Goal: Information Seeking & Learning: Learn about a topic

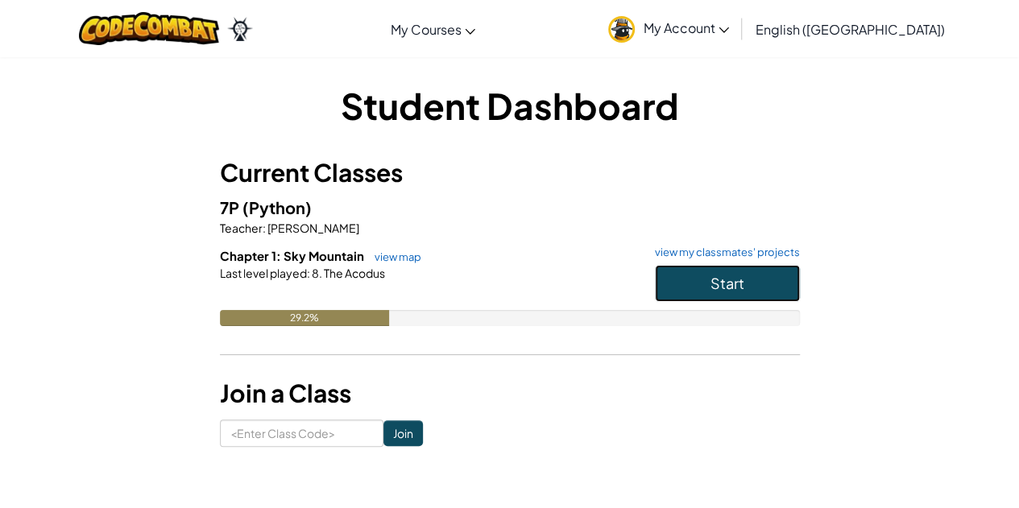
click at [736, 283] on span "Start" at bounding box center [727, 283] width 34 height 19
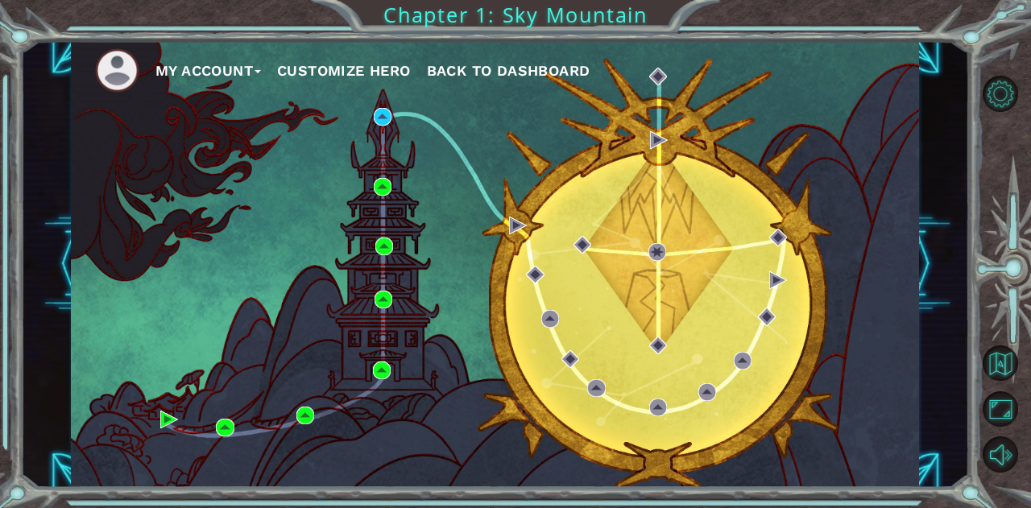
click at [370, 110] on div "My Account Customize Hero Back to Dashboard" at bounding box center [495, 263] width 848 height 447
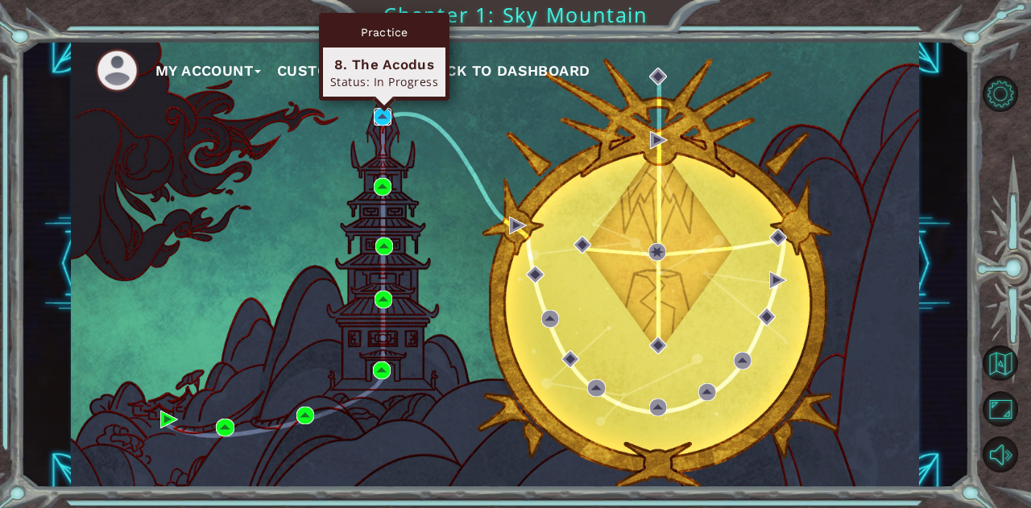
click at [377, 111] on img at bounding box center [383, 117] width 18 height 18
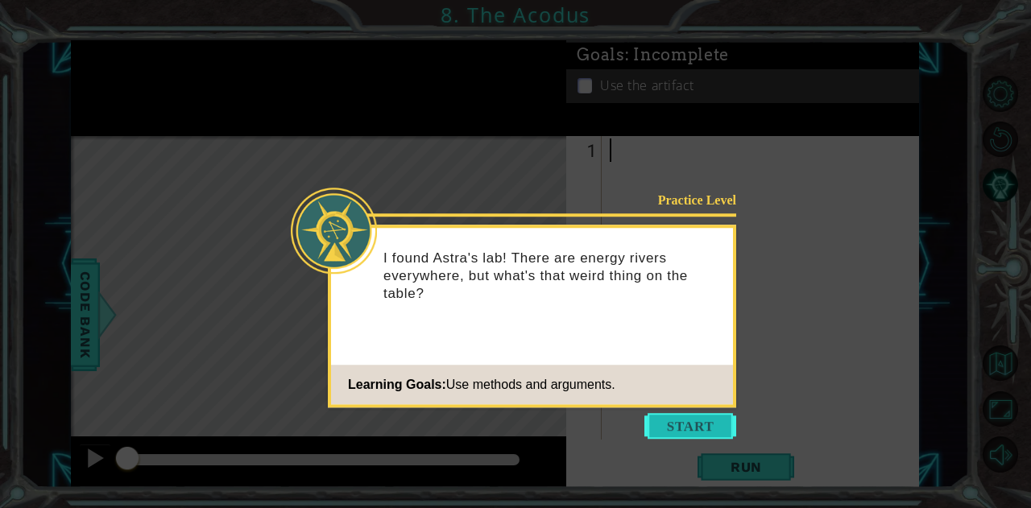
click at [678, 423] on button "Start" at bounding box center [690, 426] width 92 height 26
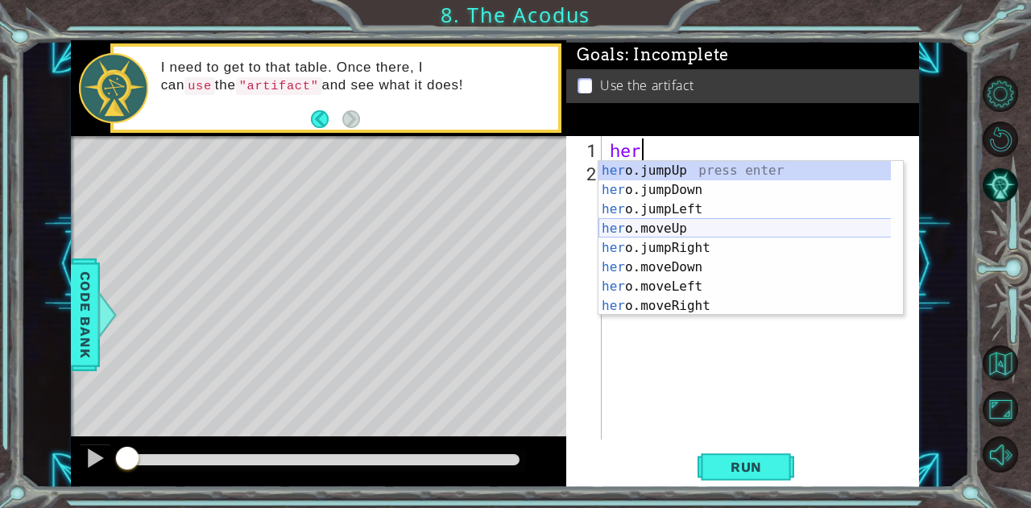
click at [677, 229] on div "her o.jumpUp press enter her o.jumpDown press enter her o.jumpLeft press enter …" at bounding box center [744, 257] width 293 height 193
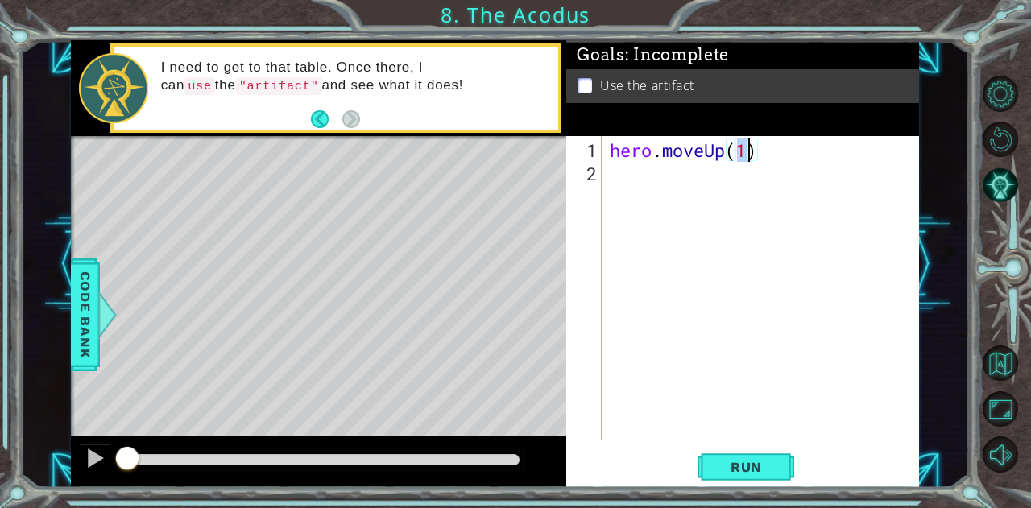
click at [747, 147] on div "hero . moveUp ( 1 )" at bounding box center [760, 288] width 308 height 304
click at [747, 147] on div "hero . moveUp ( 1 )" at bounding box center [764, 314] width 316 height 350
type textarea "hero.moveUp(2)"
click at [736, 486] on div "hero.moveUp(2) 1 2 hero . moveUp ( 2 ) הההההההההההההההההההההההההההההההההההההההה…" at bounding box center [742, 312] width 352 height 352
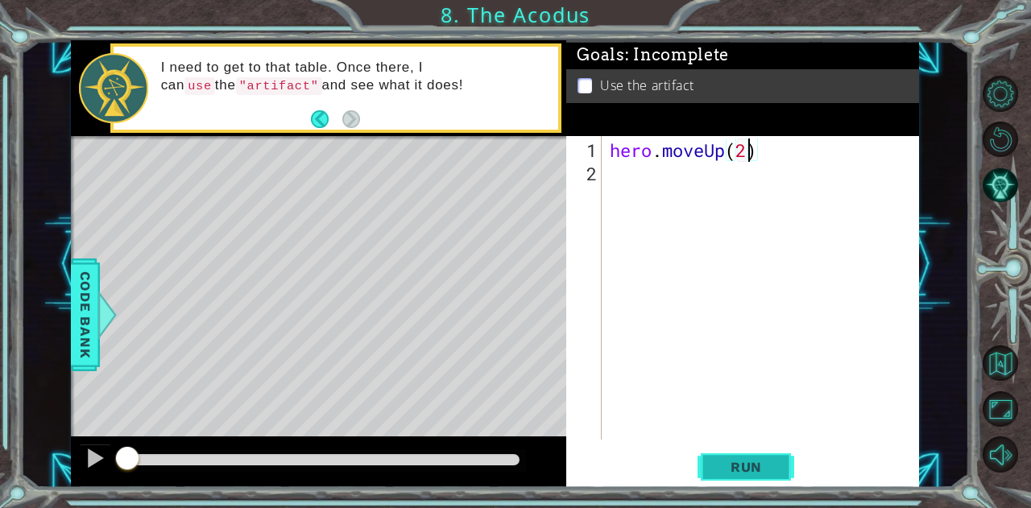
click at [734, 482] on button "Run" at bounding box center [745, 466] width 97 height 35
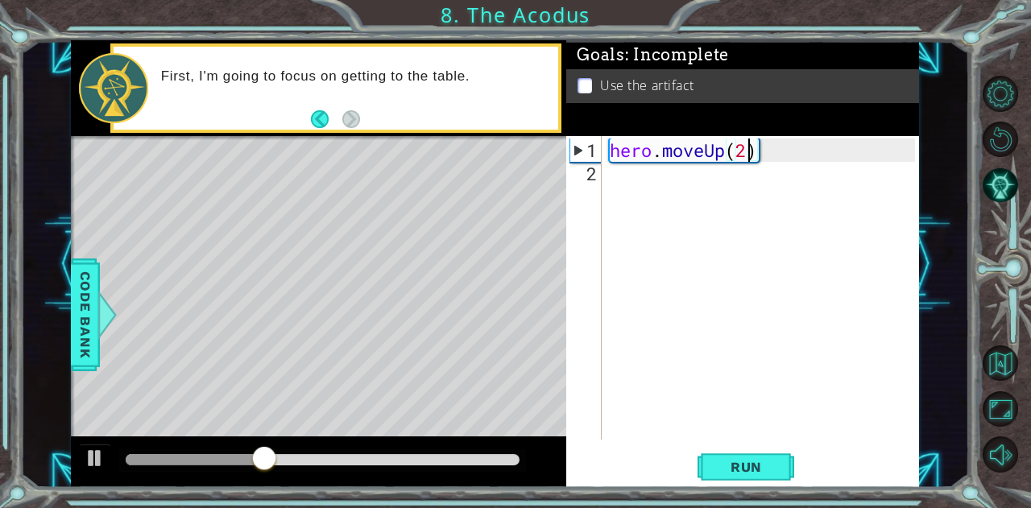
click at [625, 189] on div "hero . moveUp ( 2 )" at bounding box center [764, 314] width 316 height 350
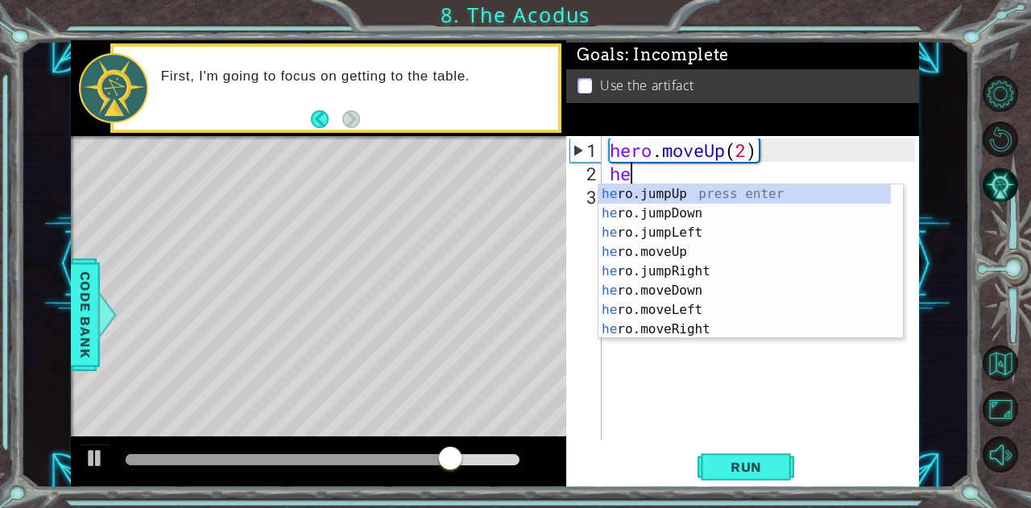
type textarea "her"
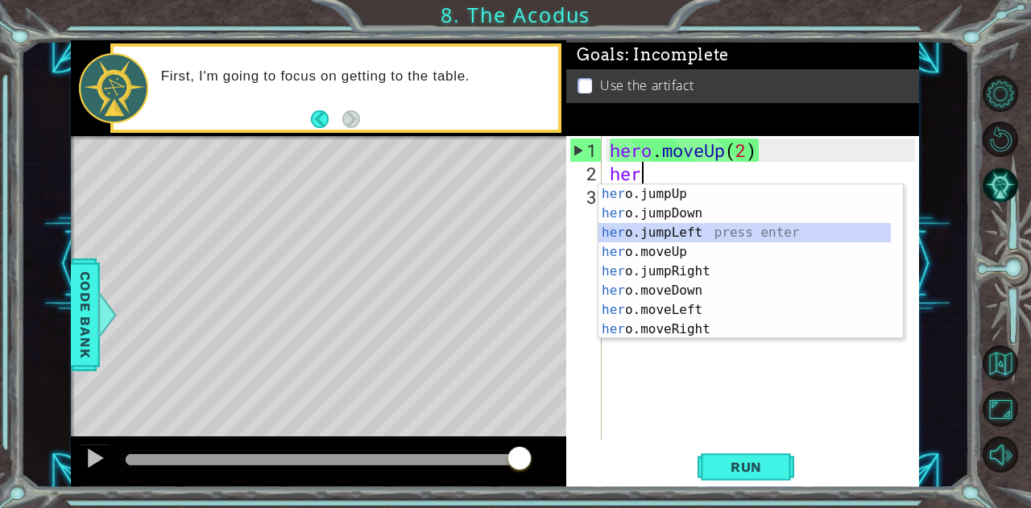
click at [662, 234] on div "her o.jumpUp press enter her o.jumpDown press enter her o.jumpLeft press enter …" at bounding box center [744, 280] width 293 height 193
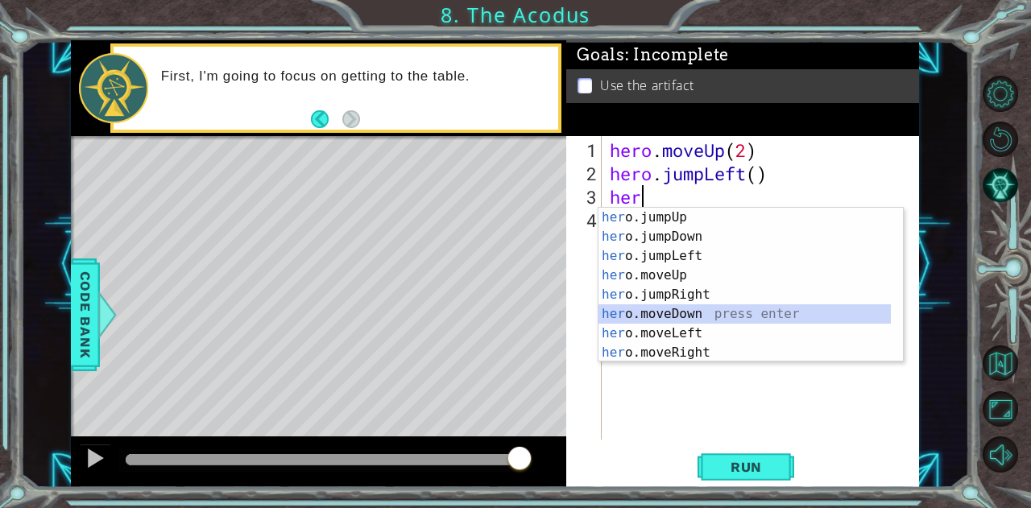
click at [684, 323] on div "her o.jumpUp press enter her o.jumpDown press enter her o.jumpLeft press enter …" at bounding box center [744, 304] width 293 height 193
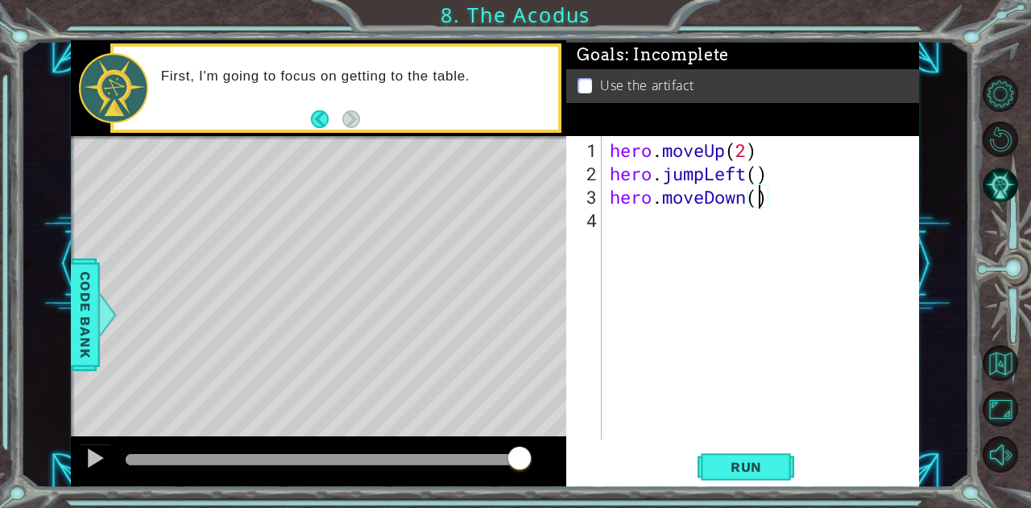
scroll to position [0, 6]
click at [726, 453] on button "Run" at bounding box center [745, 466] width 97 height 35
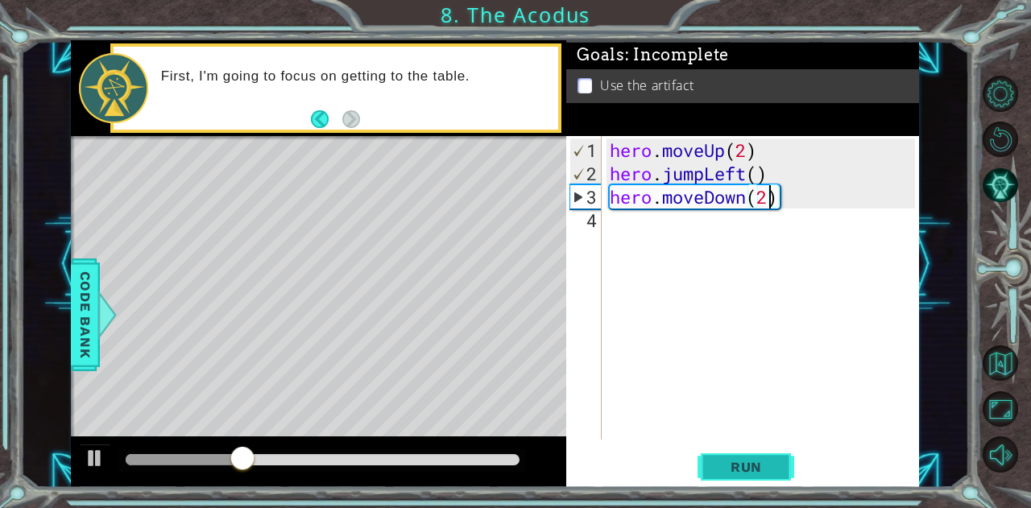
click at [749, 483] on button "Run" at bounding box center [745, 466] width 97 height 35
click at [760, 176] on div "hero . moveUp ( 2 ) hero . jumpLeft ( ) hero . moveDown ( 2 )" at bounding box center [764, 314] width 316 height 350
click at [736, 465] on span "Run" at bounding box center [746, 467] width 64 height 16
click at [693, 178] on div "hero . moveUp ( 2 ) hero . jumpLeft ( 1 ) hero . moveDown ( 2 )" at bounding box center [764, 314] width 316 height 350
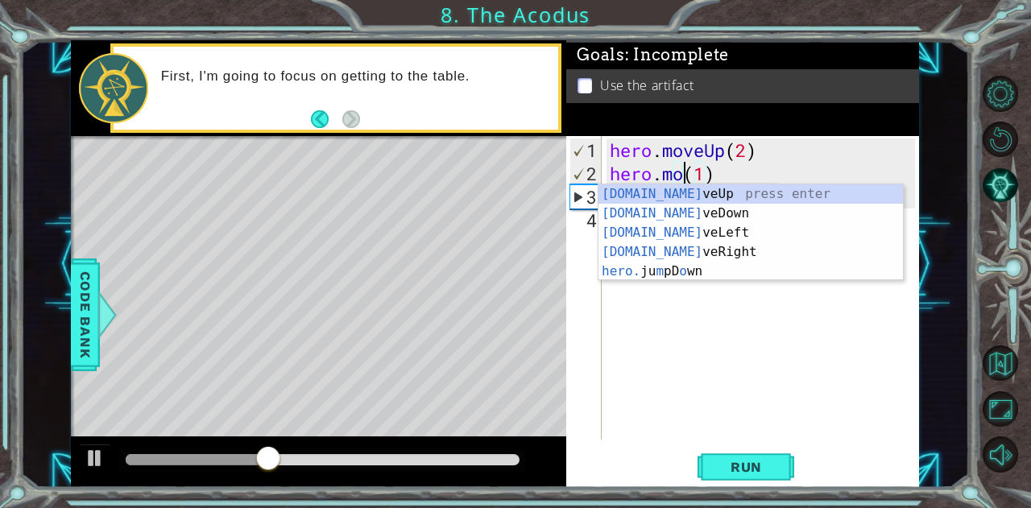
scroll to position [0, 3]
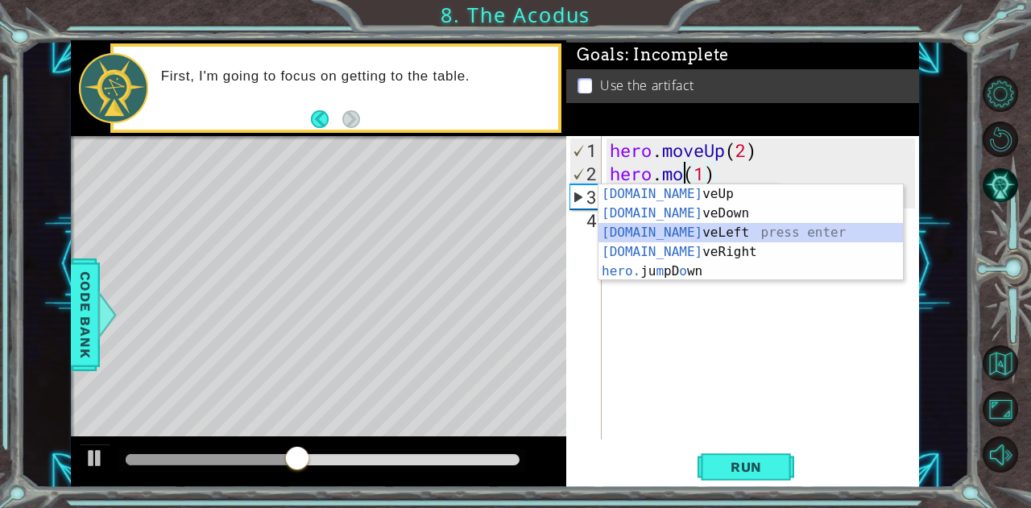
click at [686, 230] on div "[DOMAIN_NAME] veUp press enter [DOMAIN_NAME] veDown press enter [DOMAIN_NAME] v…" at bounding box center [750, 251] width 305 height 135
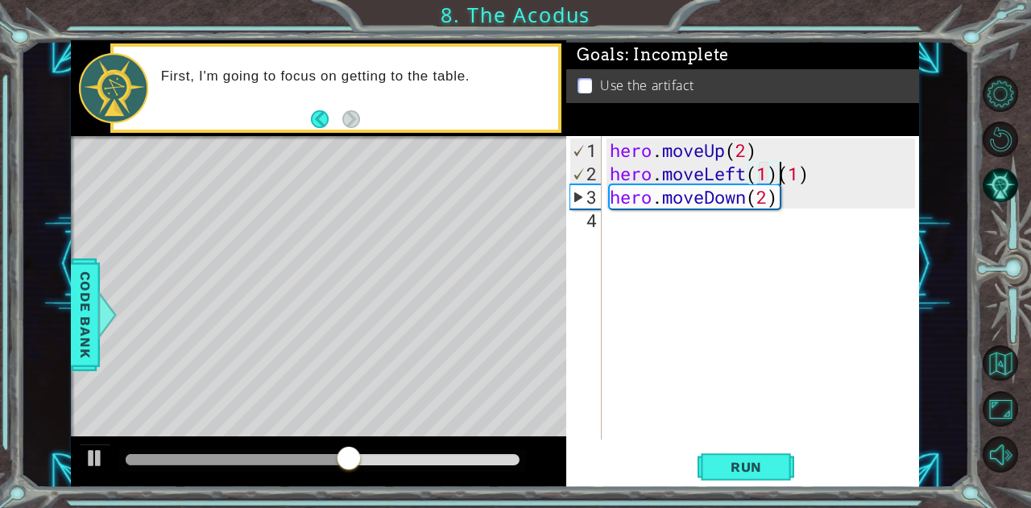
click at [784, 176] on div "hero . moveUp ( 2 ) hero . moveLeft ( 1 ) ( 1 ) hero . moveDown ( 2 )" at bounding box center [764, 314] width 316 height 350
drag, startPoint x: 816, startPoint y: 171, endPoint x: 785, endPoint y: 172, distance: 30.6
click at [785, 172] on div "hero . moveUp ( 2 ) hero . moveLeft ( 1 ) ( 1 ) hero . moveDown ( 2 )" at bounding box center [764, 314] width 316 height 350
type textarea "hero.moveLeft(1)"
click at [741, 465] on span "Run" at bounding box center [746, 467] width 64 height 16
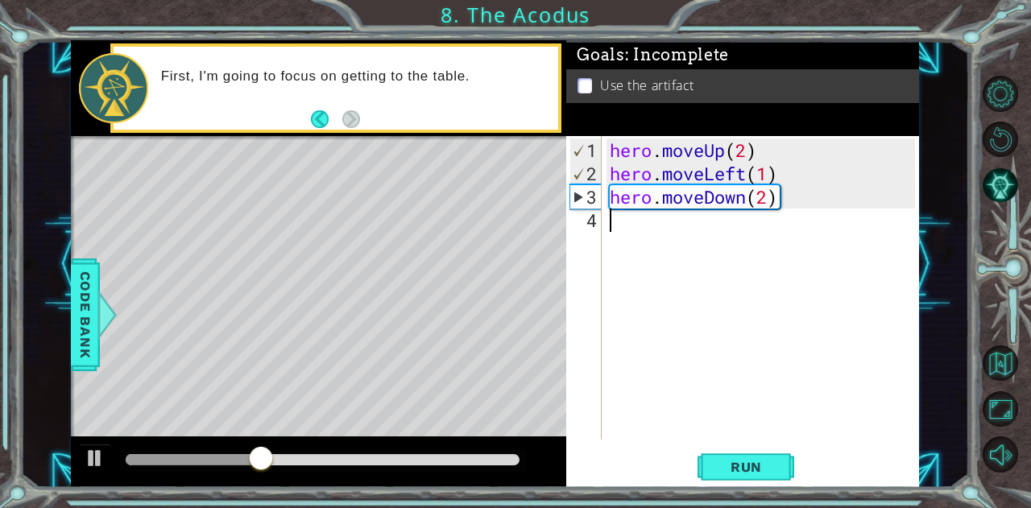
click at [639, 233] on div "hero . moveUp ( 2 ) hero . moveLeft ( 1 ) hero . moveDown ( 2 )" at bounding box center [764, 314] width 316 height 350
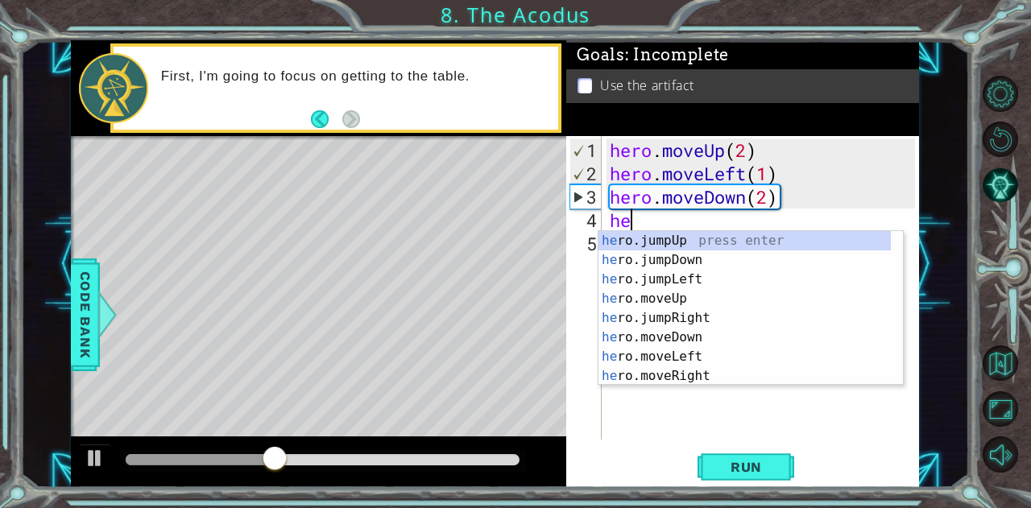
type textarea "her"
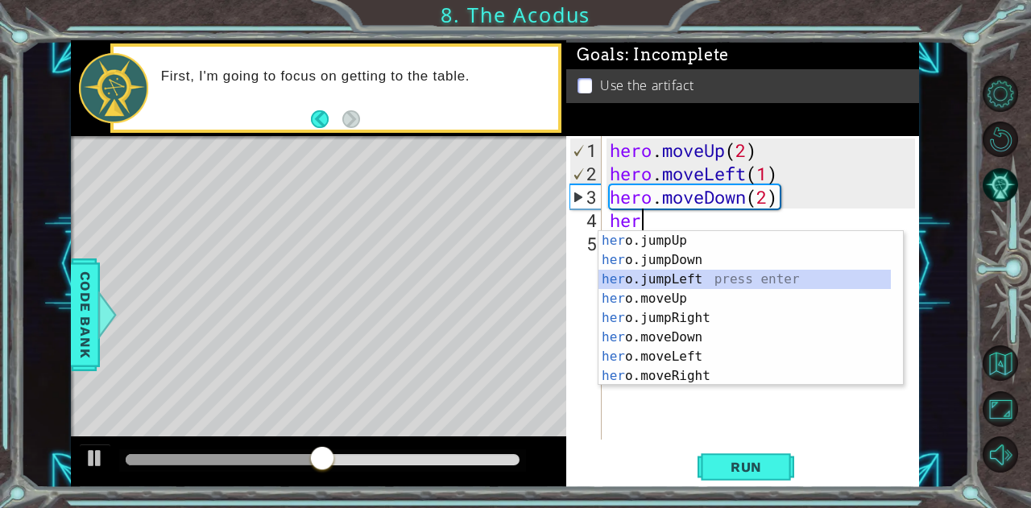
click at [666, 276] on div "her o.jumpUp press enter her o.jumpDown press enter her o.jumpLeft press enter …" at bounding box center [744, 327] width 293 height 193
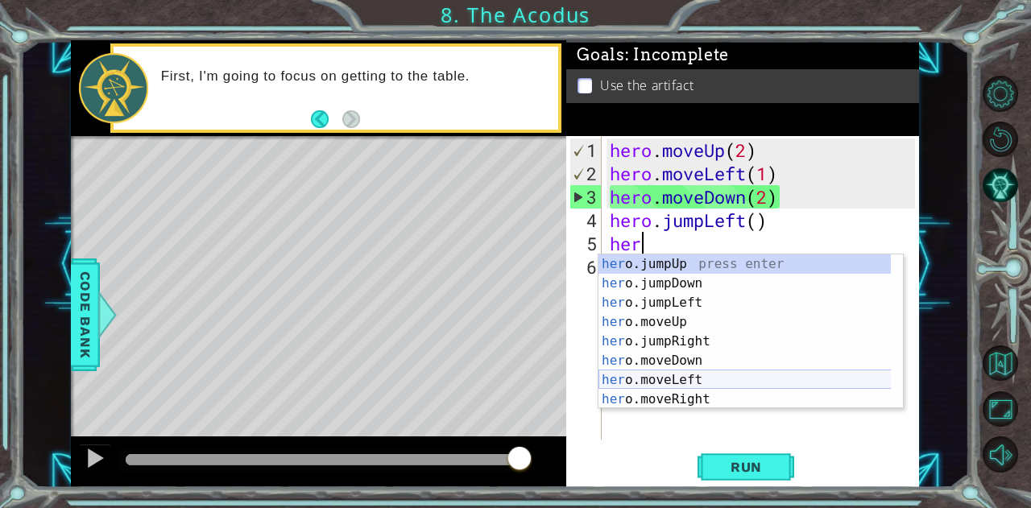
click at [676, 378] on div "her o.jumpUp press enter her o.jumpDown press enter her o.jumpLeft press enter …" at bounding box center [744, 350] width 293 height 193
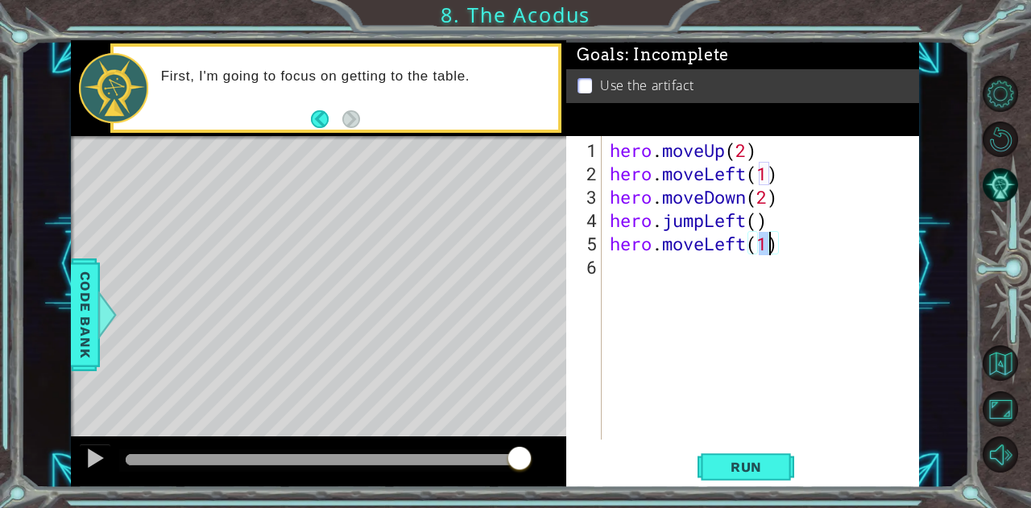
type textarea "hero.moveLeft(1)"
click at [784, 496] on div "1 ההההההההההההההההההההההההההההההההההההההההההההההההההההההההההההההההההההההההההההה…" at bounding box center [515, 254] width 1031 height 508
click at [753, 468] on span "Run" at bounding box center [746, 467] width 64 height 16
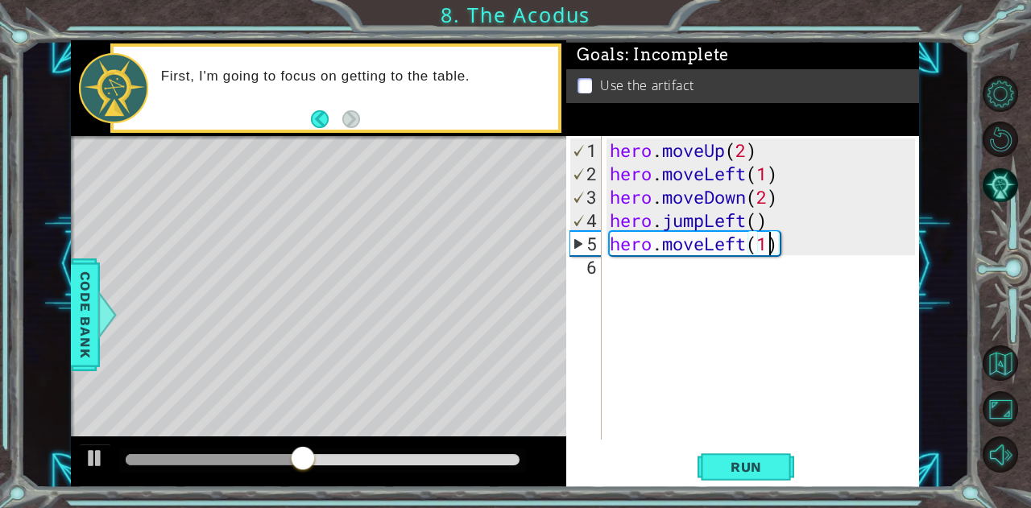
click at [617, 275] on div "hero . moveUp ( 2 ) hero . moveLeft ( 1 ) hero . moveDown ( 2 ) hero . jumpLeft…" at bounding box center [764, 314] width 316 height 350
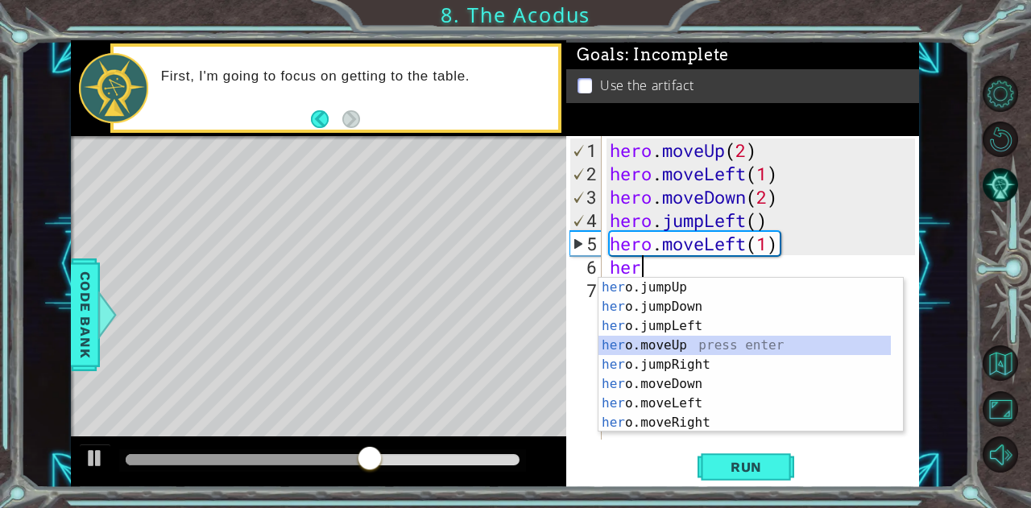
click at [688, 348] on div "her o.jumpUp press enter her o.jumpDown press enter her o.jumpLeft press enter …" at bounding box center [744, 374] width 293 height 193
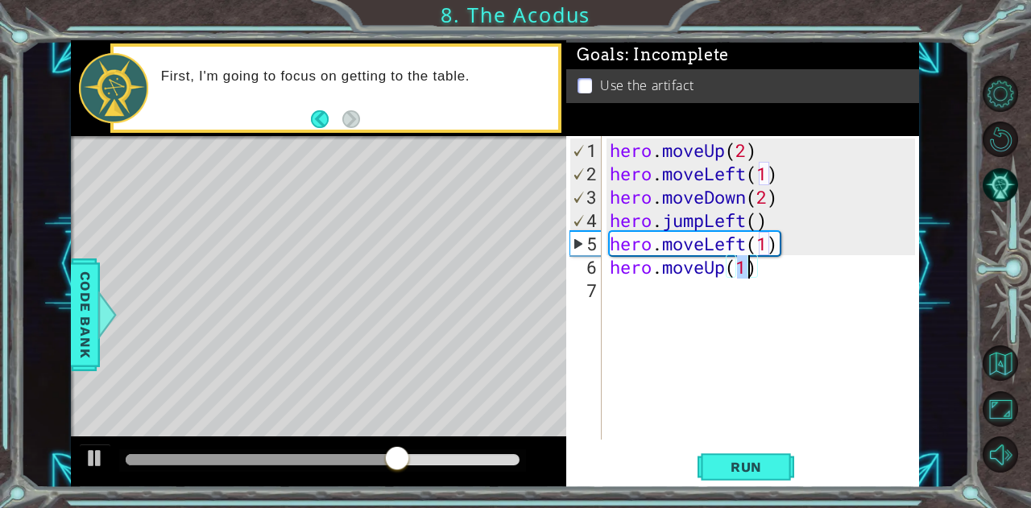
click at [745, 264] on div "hero . moveUp ( 2 ) hero . moveLeft ( 1 ) hero . moveDown ( 2 ) hero . jumpLeft…" at bounding box center [760, 288] width 308 height 304
click at [745, 264] on div "hero . moveUp ( 2 ) hero . moveLeft ( 1 ) hero . moveDown ( 2 ) hero . jumpLeft…" at bounding box center [764, 314] width 316 height 350
type textarea "hero.moveUp(2)"
click at [643, 292] on div "hero . moveUp ( 2 ) hero . moveLeft ( 1 ) hero . moveDown ( 2 ) hero . jumpLeft…" at bounding box center [764, 314] width 316 height 350
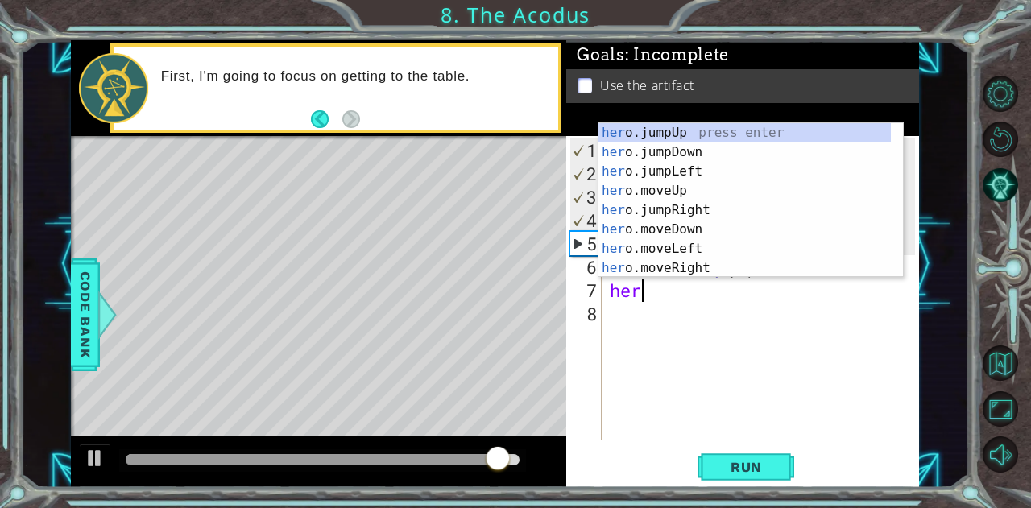
scroll to position [0, 0]
click at [662, 273] on div "her o.jumpUp press enter her o.jumpDown press enter her o.jumpLeft press enter …" at bounding box center [744, 219] width 293 height 193
type textarea "hero.moveRight(1)"
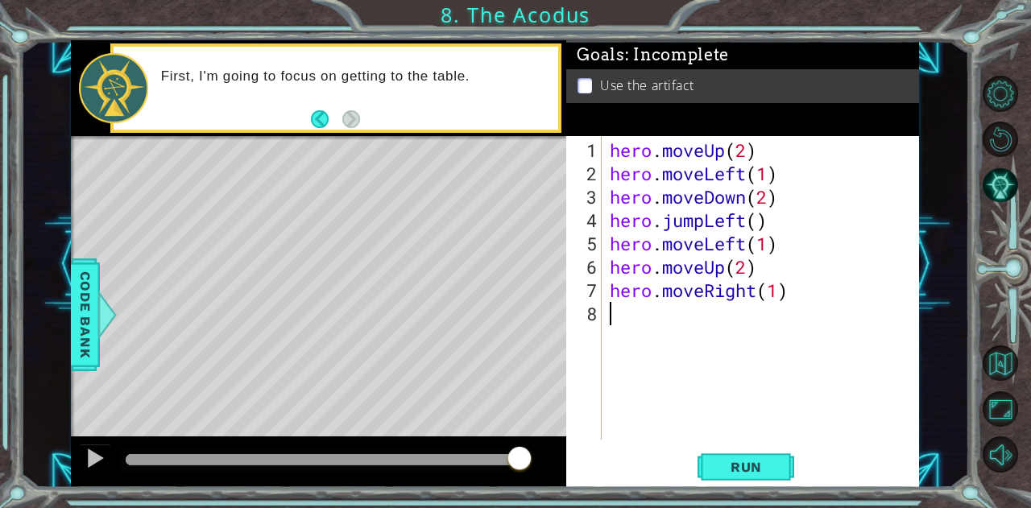
click at [600, 309] on div "8" at bounding box center [585, 313] width 32 height 23
click at [742, 476] on button "Run" at bounding box center [745, 466] width 97 height 35
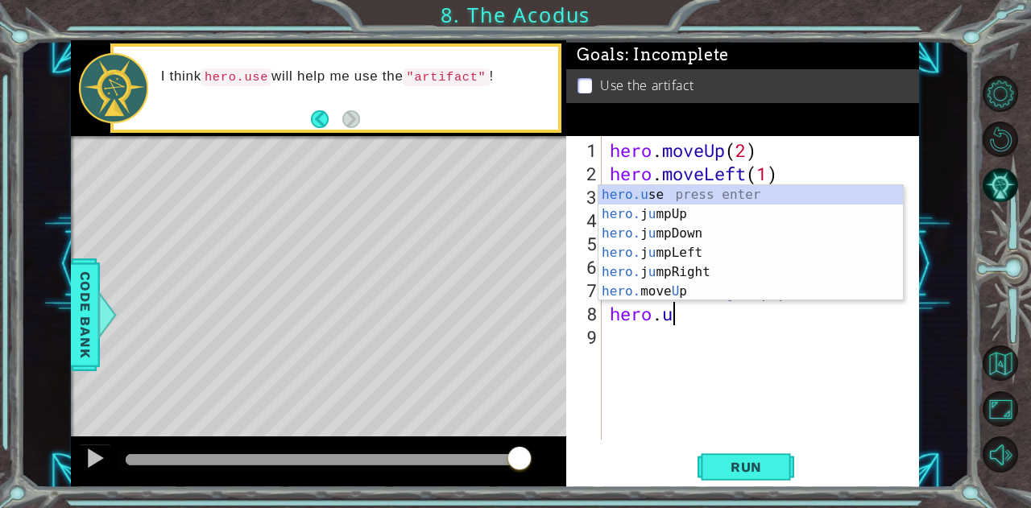
scroll to position [0, 2]
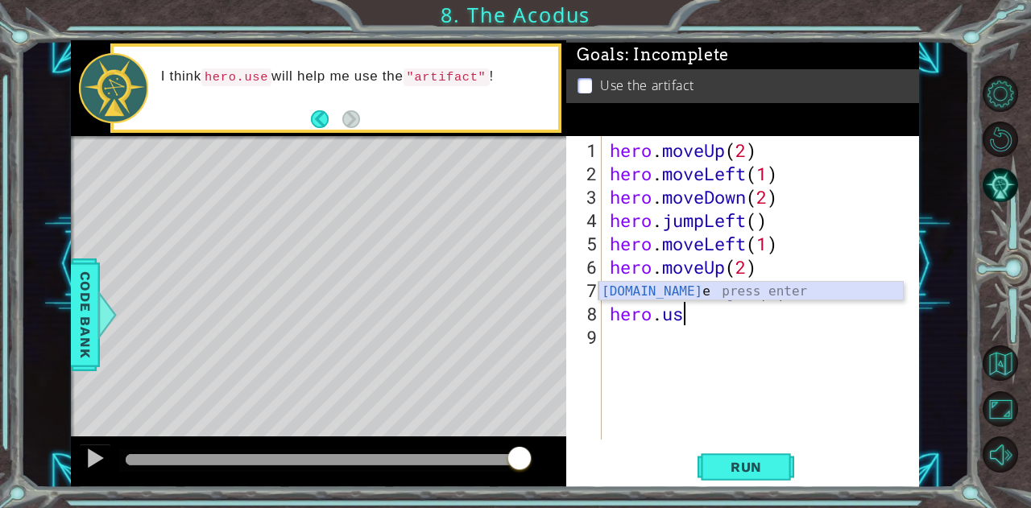
click at [670, 294] on div "[DOMAIN_NAME] e press enter" at bounding box center [750, 311] width 305 height 58
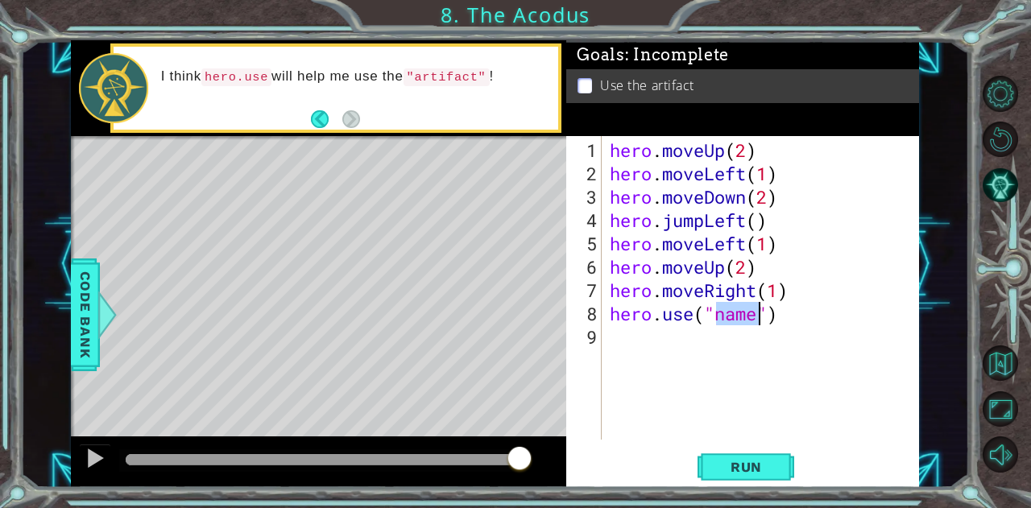
click at [739, 308] on div "hero . moveUp ( 2 ) hero . moveLeft ( 1 ) hero . moveDown ( 2 ) hero . jumpLeft…" at bounding box center [760, 288] width 308 height 304
click at [739, 308] on div "hero . moveUp ( 2 ) hero . moveLeft ( 1 ) hero . moveDown ( 2 ) hero . jumpLeft…" at bounding box center [764, 314] width 316 height 350
click at [734, 309] on div "hero . moveUp ( 2 ) hero . moveLeft ( 1 ) hero . moveDown ( 2 ) hero . jumpLeft…" at bounding box center [760, 288] width 308 height 304
click at [734, 309] on div "hero . moveUp ( 2 ) hero . moveLeft ( 1 ) hero . moveDown ( 2 ) hero . jumpLeft…" at bounding box center [764, 314] width 316 height 350
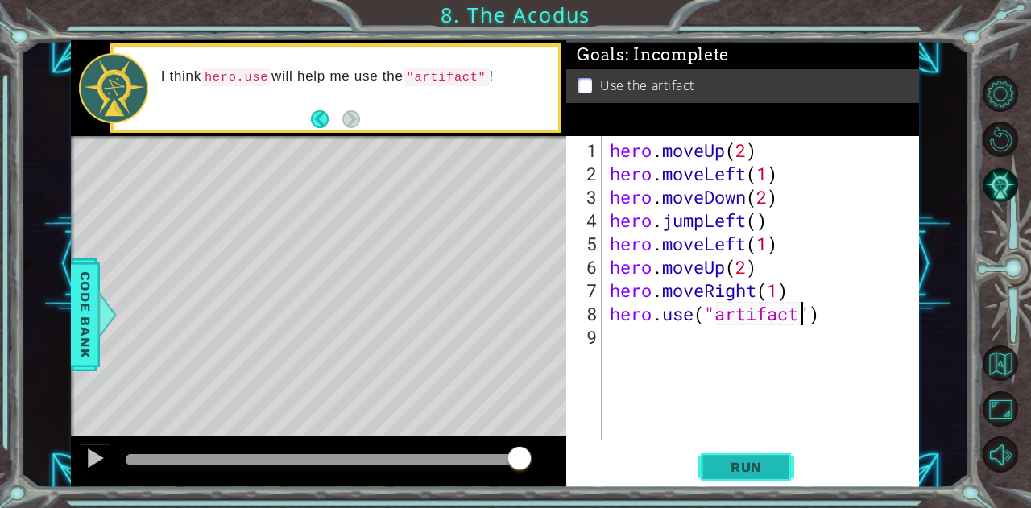
type textarea "hero.use("artifact")"
click at [757, 474] on span "Run" at bounding box center [746, 467] width 64 height 16
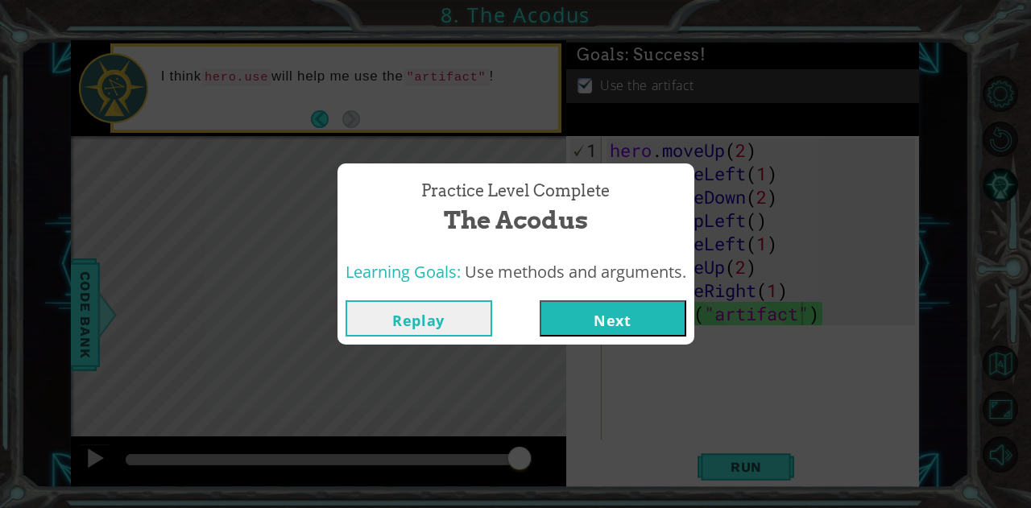
click at [650, 78] on div "Practice Level Complete The Acodus Learning Goals: Use methods and arguments. R…" at bounding box center [515, 254] width 1031 height 508
click at [583, 316] on button "Next" at bounding box center [613, 318] width 147 height 36
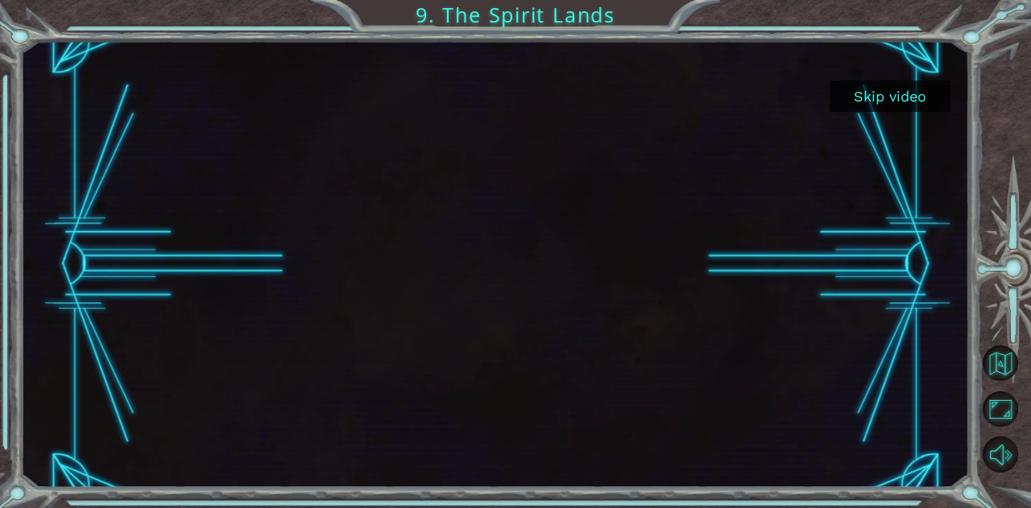
click at [902, 99] on button "Skip video" at bounding box center [889, 96] width 121 height 31
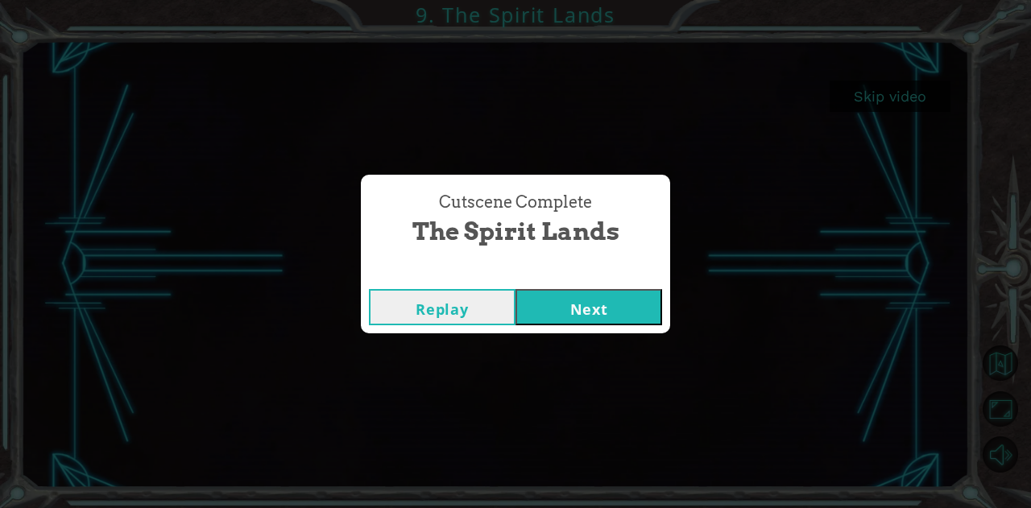
click at [598, 296] on button "Next" at bounding box center [588, 307] width 147 height 36
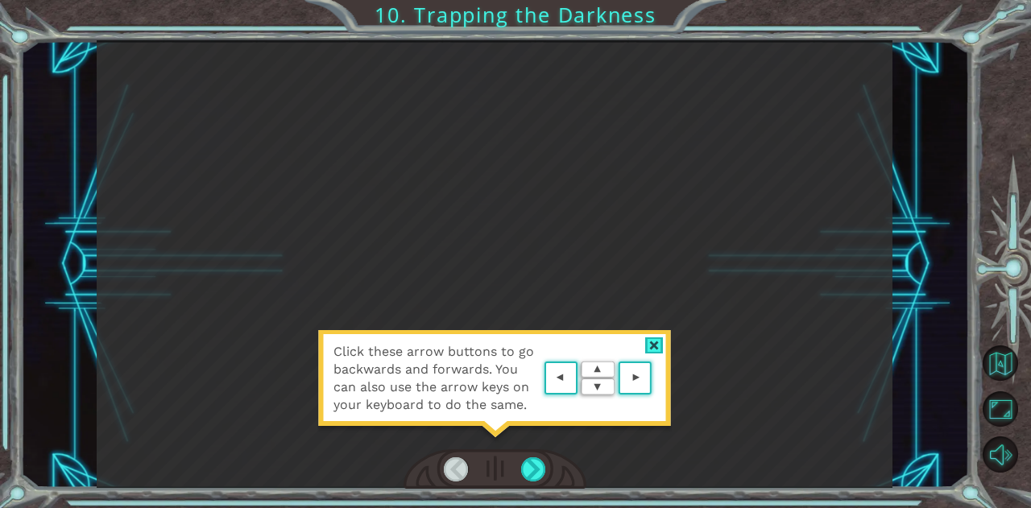
click at [652, 344] on div at bounding box center [654, 345] width 19 height 17
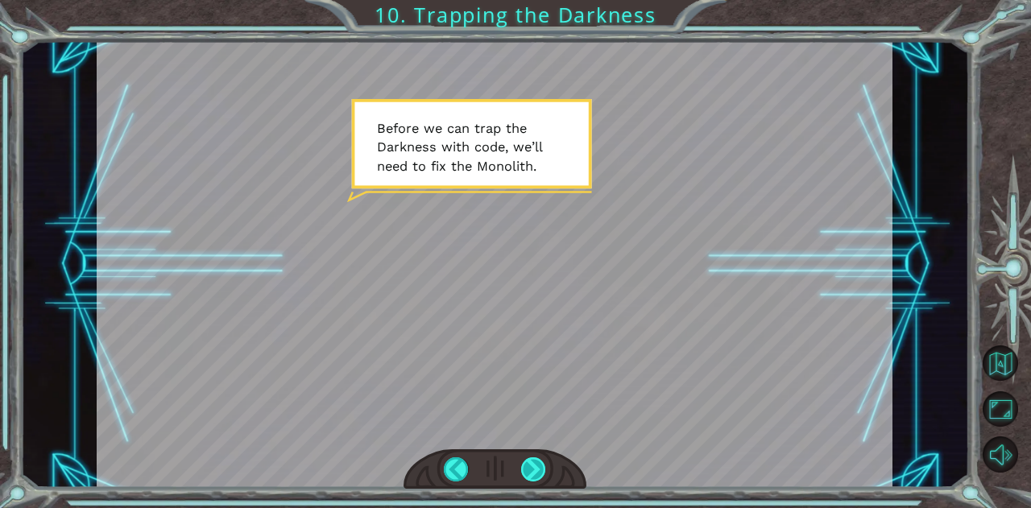
click at [530, 473] on div at bounding box center [533, 469] width 25 height 24
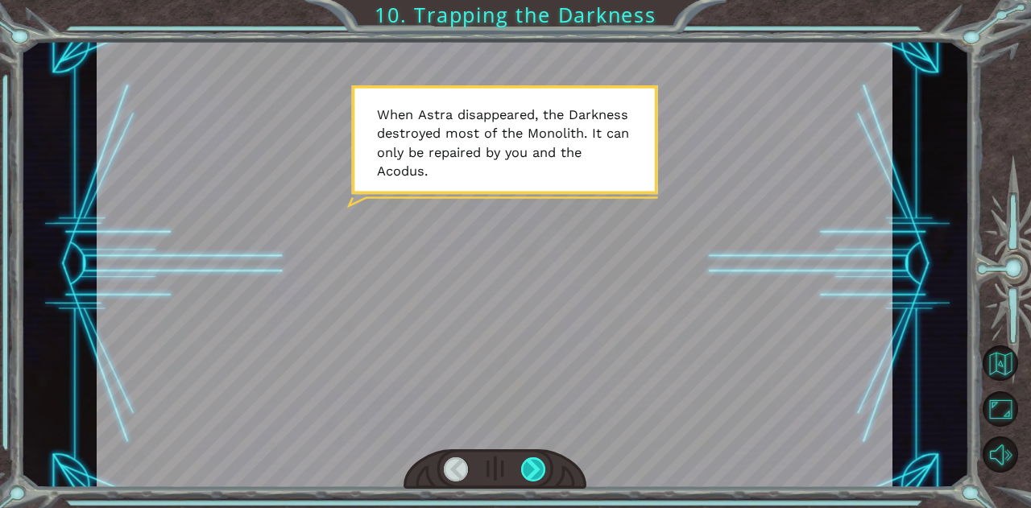
click at [530, 473] on div at bounding box center [533, 469] width 25 height 24
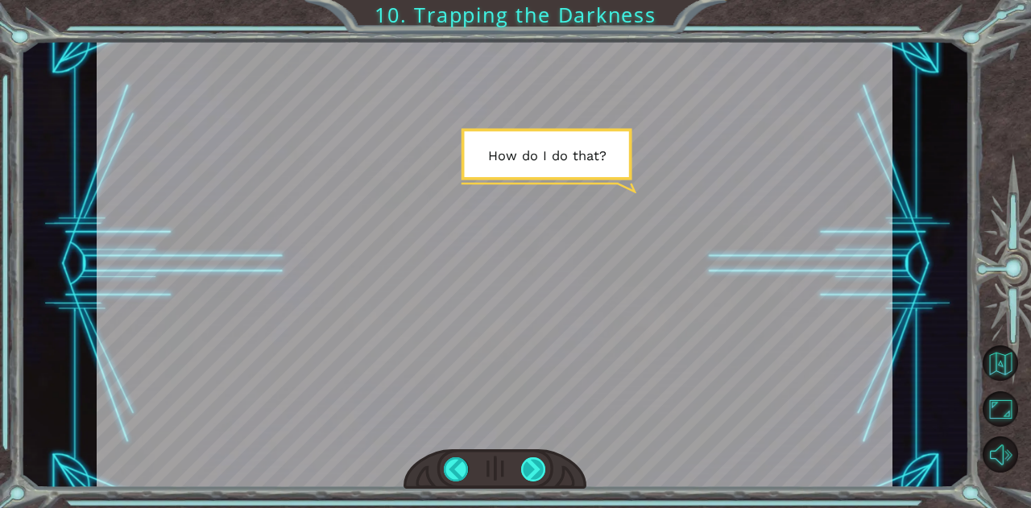
click at [530, 473] on div at bounding box center [533, 469] width 25 height 24
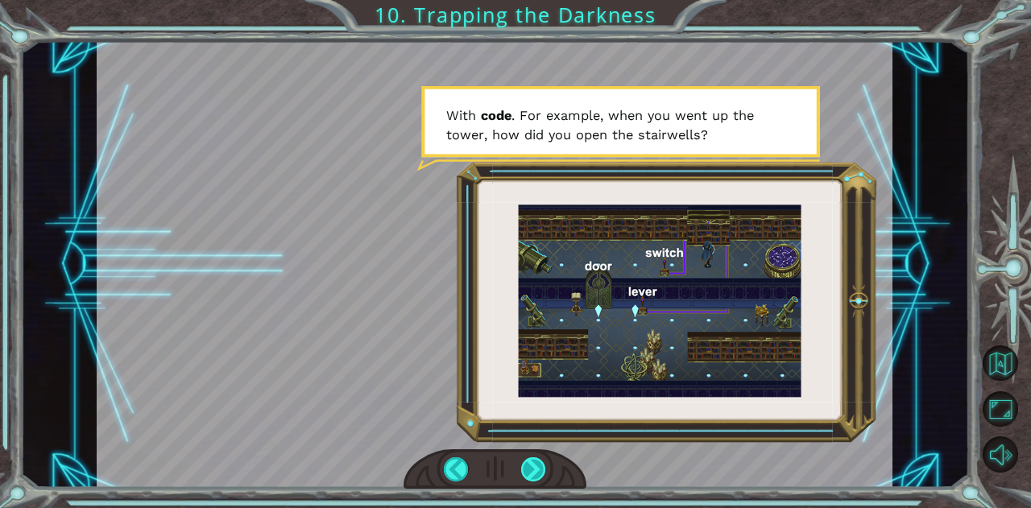
click at [530, 473] on div at bounding box center [533, 469] width 25 height 24
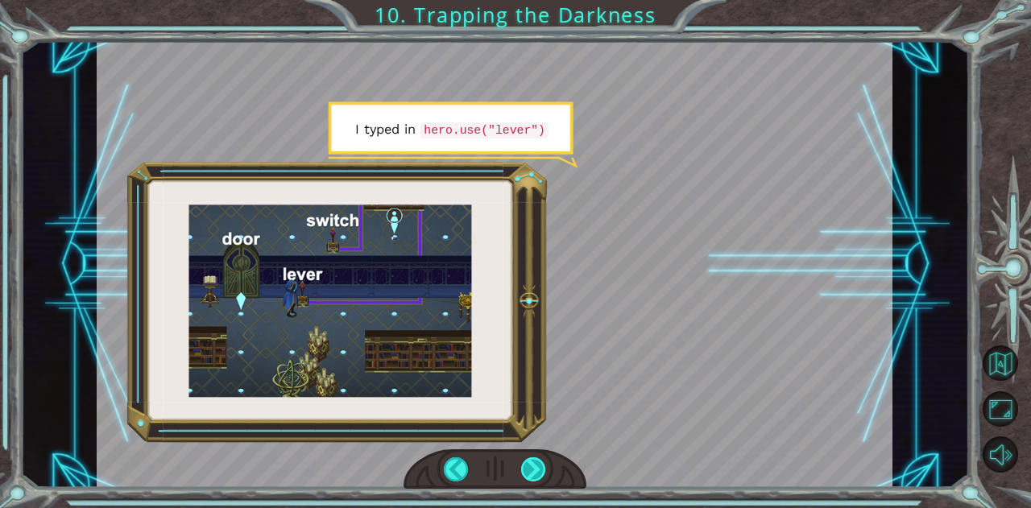
drag, startPoint x: 530, startPoint y: 473, endPoint x: 528, endPoint y: 463, distance: 9.8
click at [528, 463] on div at bounding box center [533, 469] width 25 height 24
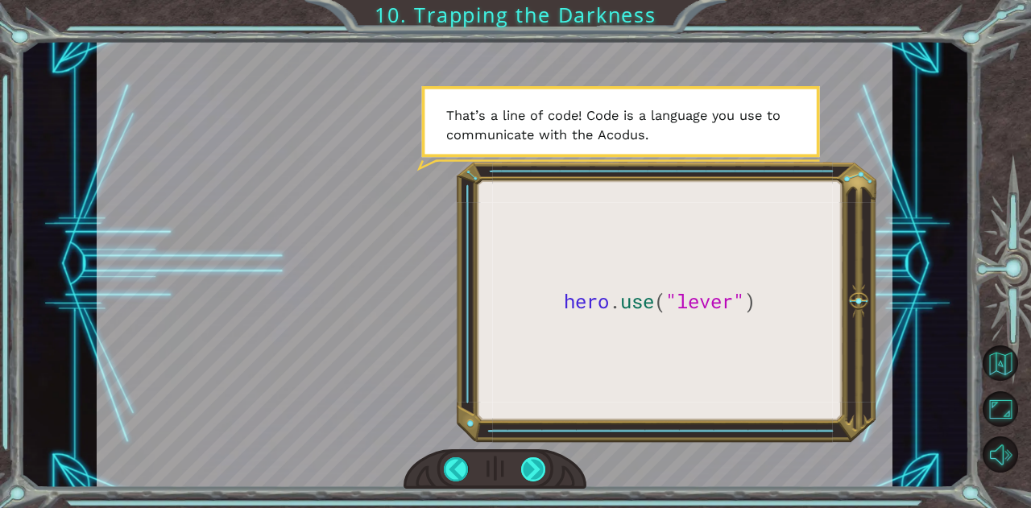
click at [522, 469] on div at bounding box center [533, 469] width 25 height 24
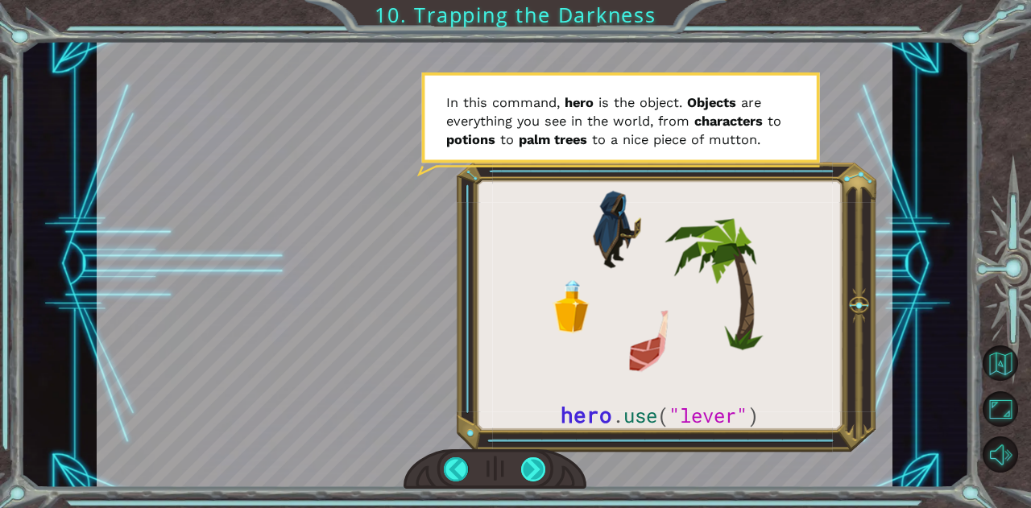
click at [531, 478] on div at bounding box center [533, 469] width 25 height 24
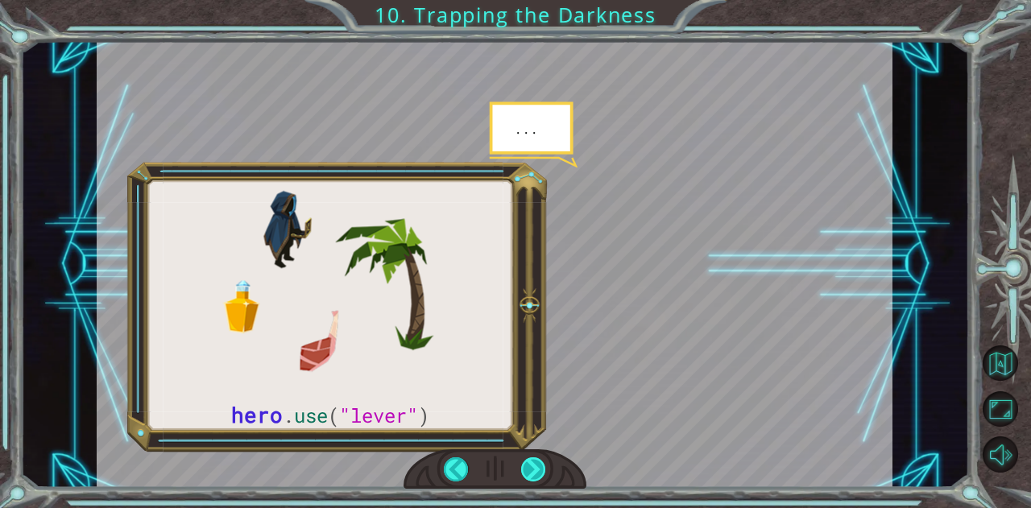
drag, startPoint x: 531, startPoint y: 478, endPoint x: 535, endPoint y: 466, distance: 11.7
click at [535, 466] on div at bounding box center [533, 469] width 25 height 24
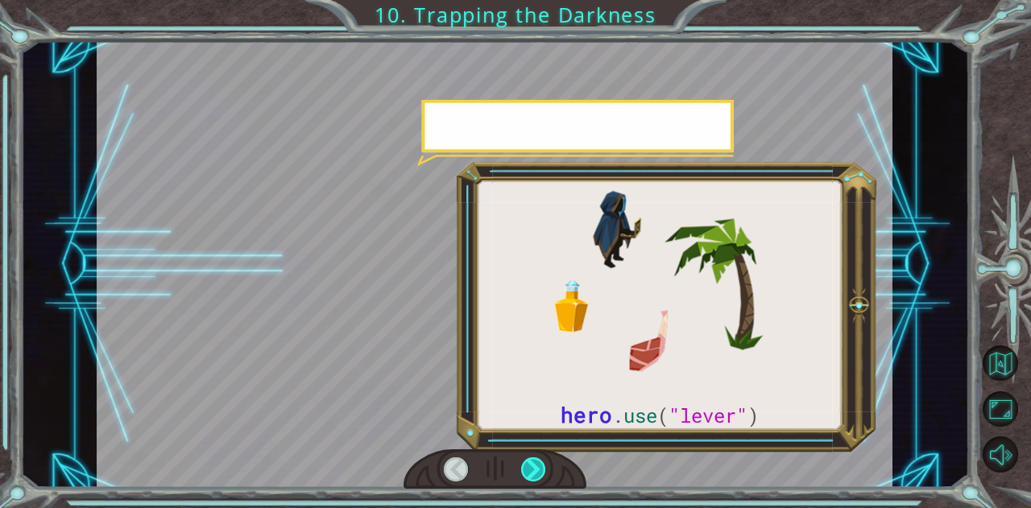
click at [535, 466] on div at bounding box center [533, 469] width 25 height 24
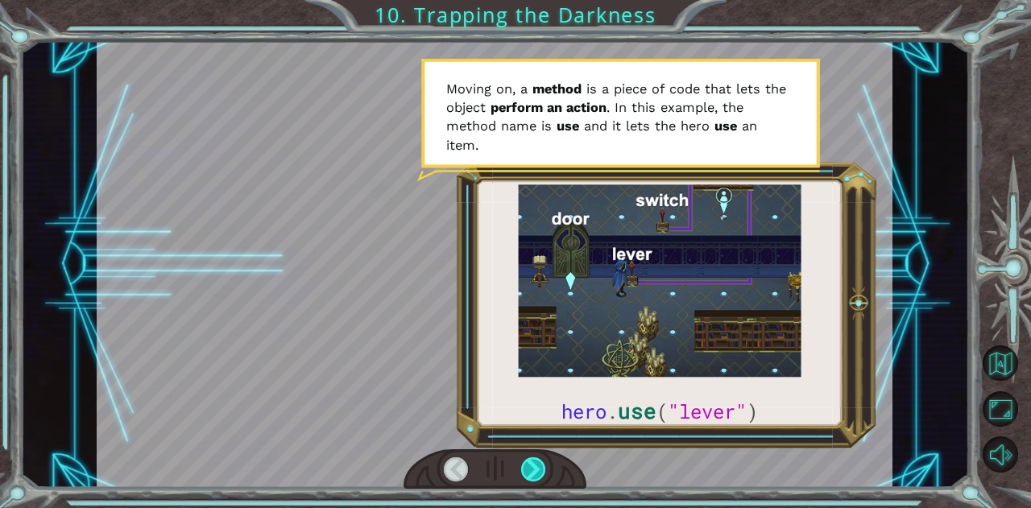
click at [534, 466] on div at bounding box center [533, 469] width 25 height 24
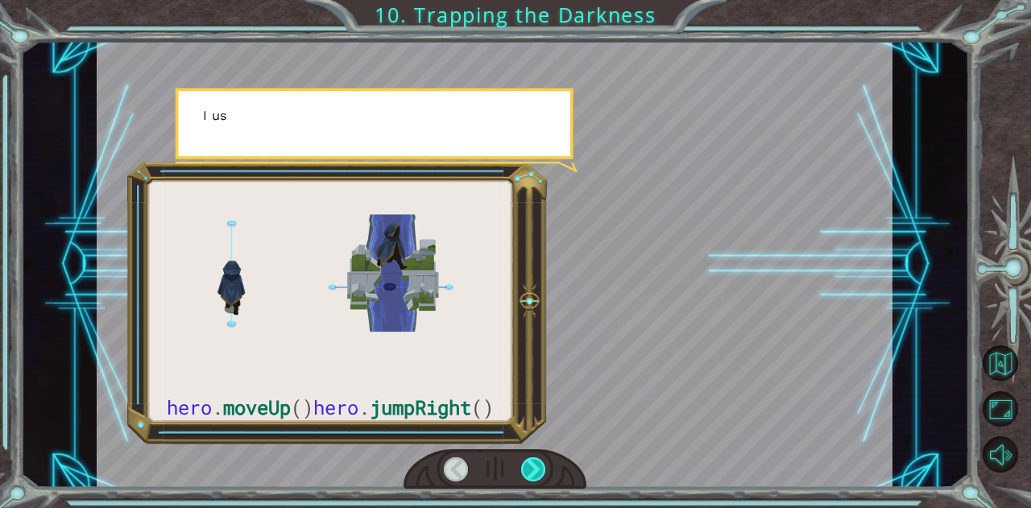
click at [534, 466] on div at bounding box center [533, 469] width 25 height 24
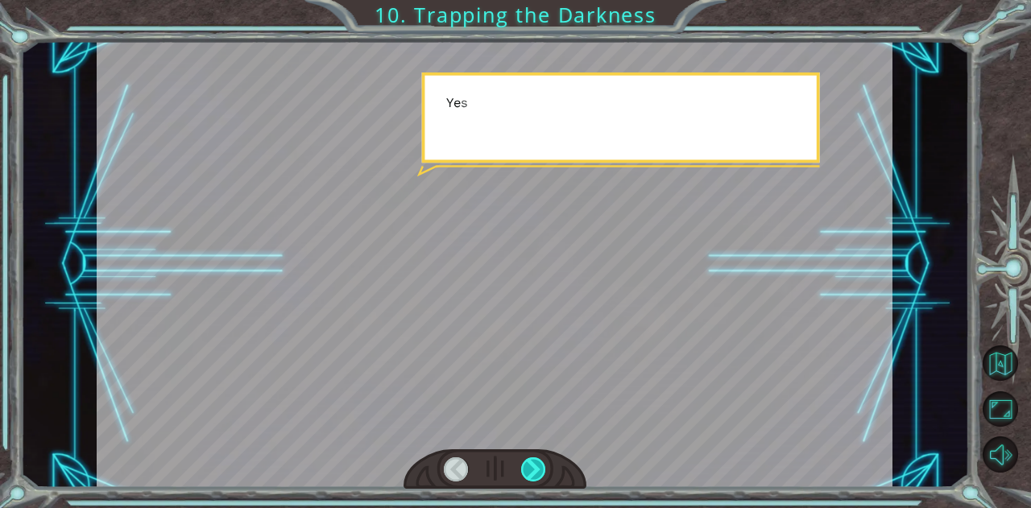
click at [534, 466] on div at bounding box center [533, 469] width 25 height 24
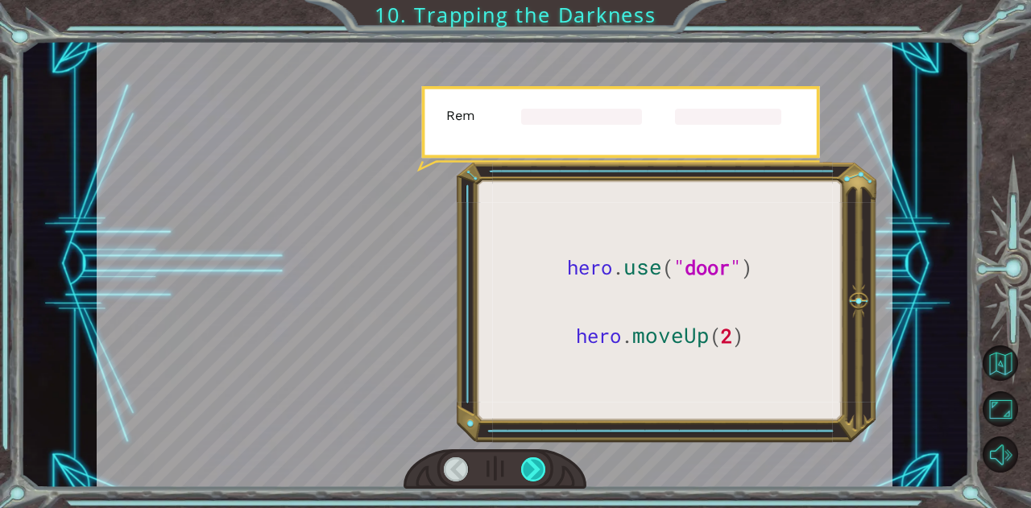
click at [534, 466] on div at bounding box center [533, 469] width 25 height 24
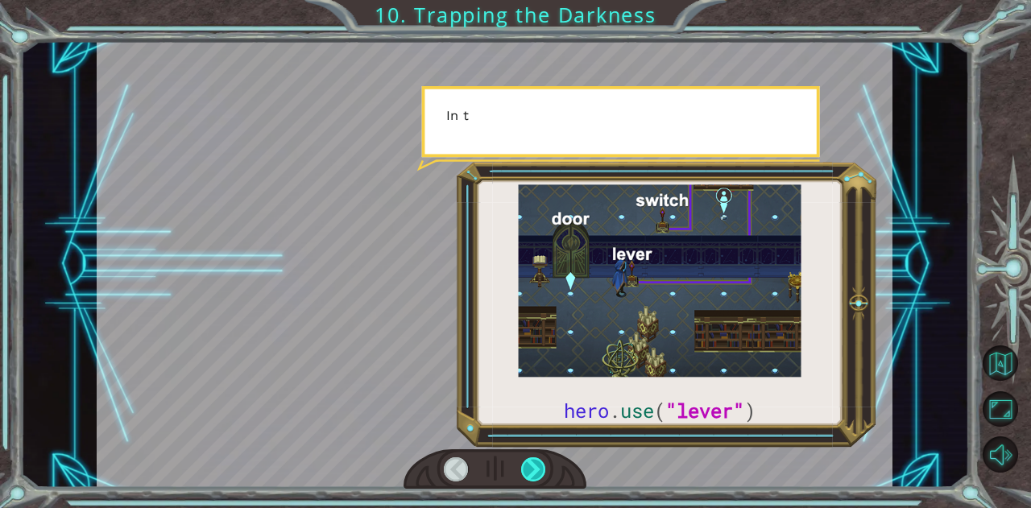
click at [534, 466] on div at bounding box center [533, 469] width 25 height 24
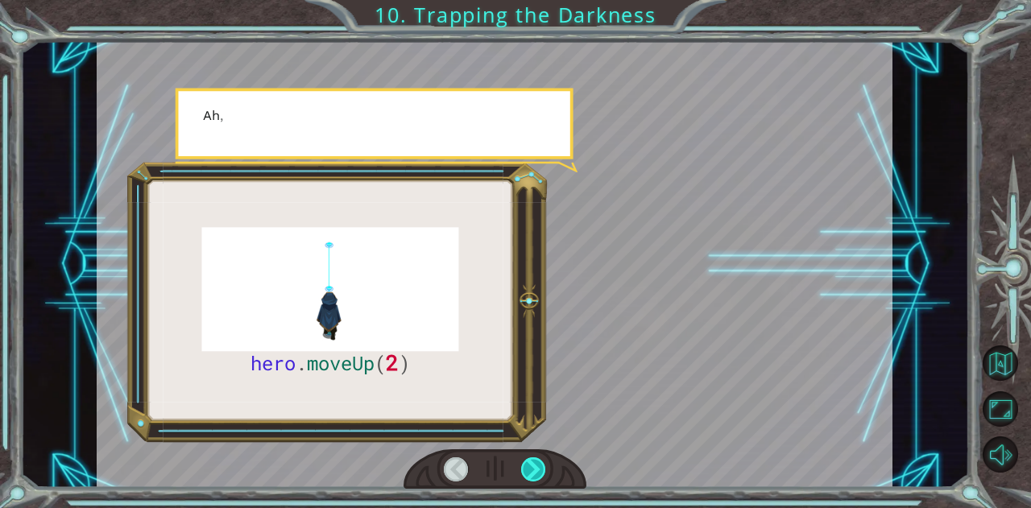
click at [534, 466] on div at bounding box center [533, 469] width 25 height 24
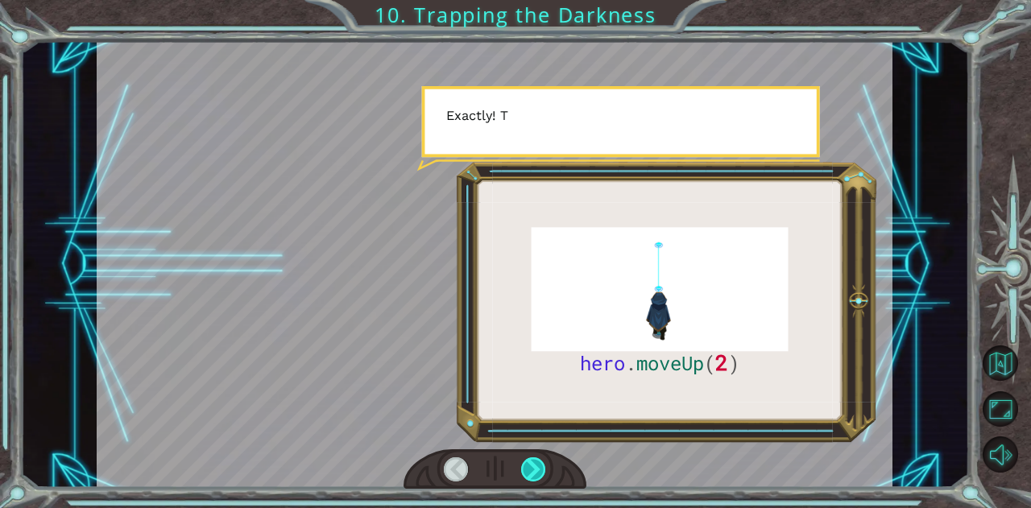
click at [534, 466] on div at bounding box center [533, 469] width 25 height 24
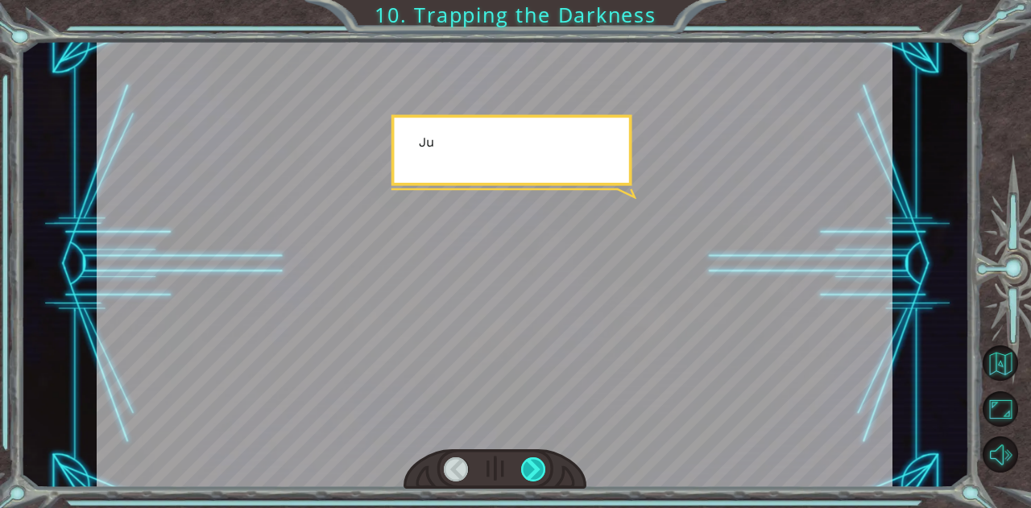
click at [534, 466] on div at bounding box center [533, 469] width 25 height 24
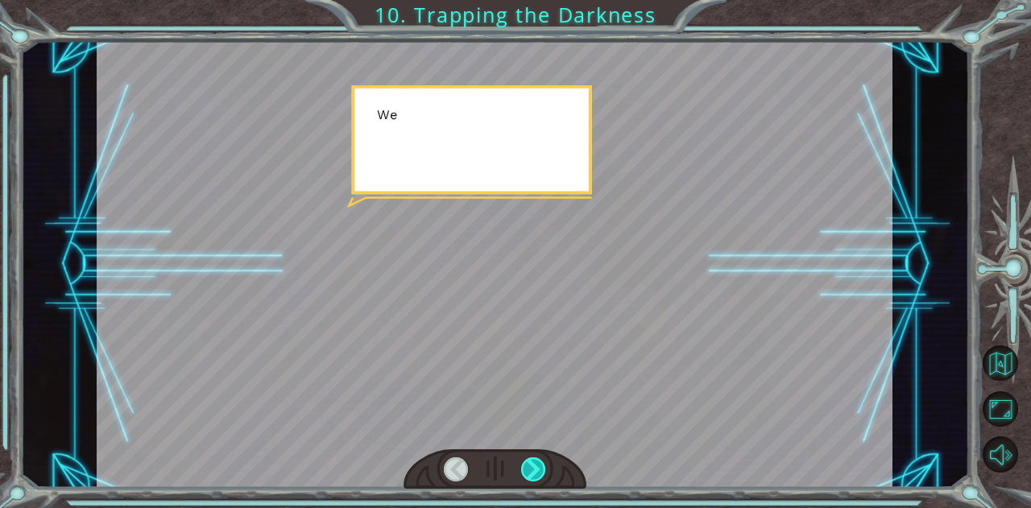
click at [534, 466] on div at bounding box center [533, 469] width 25 height 24
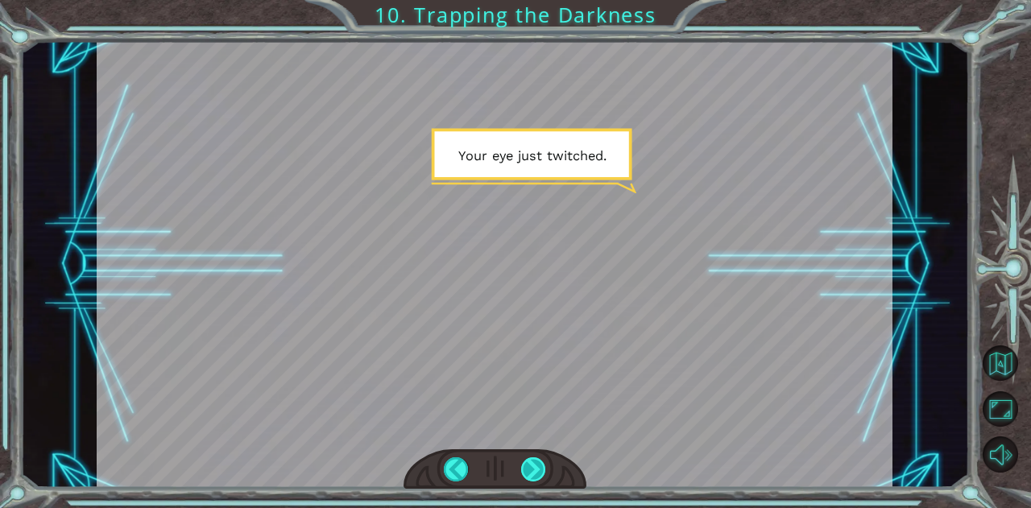
click at [536, 476] on div at bounding box center [533, 469] width 25 height 24
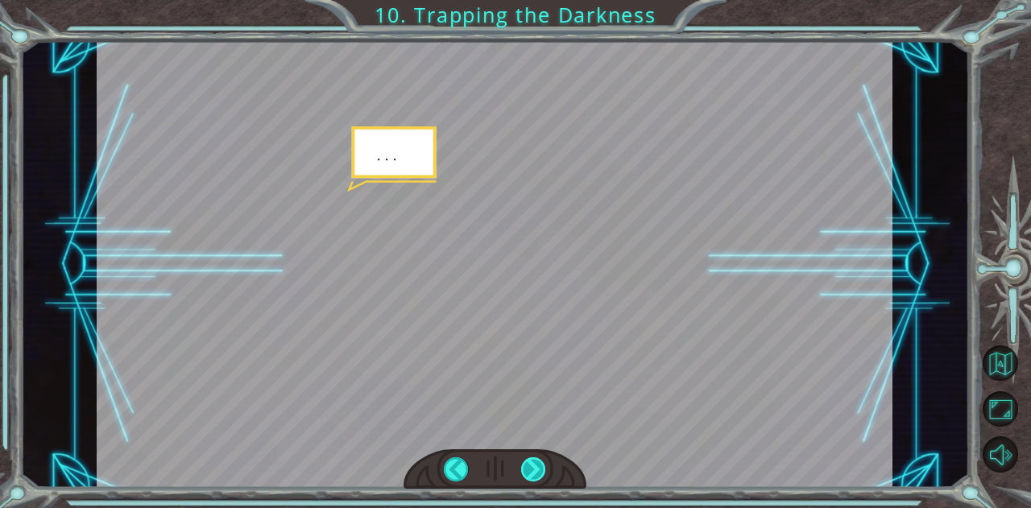
click at [536, 476] on div at bounding box center [533, 469] width 25 height 24
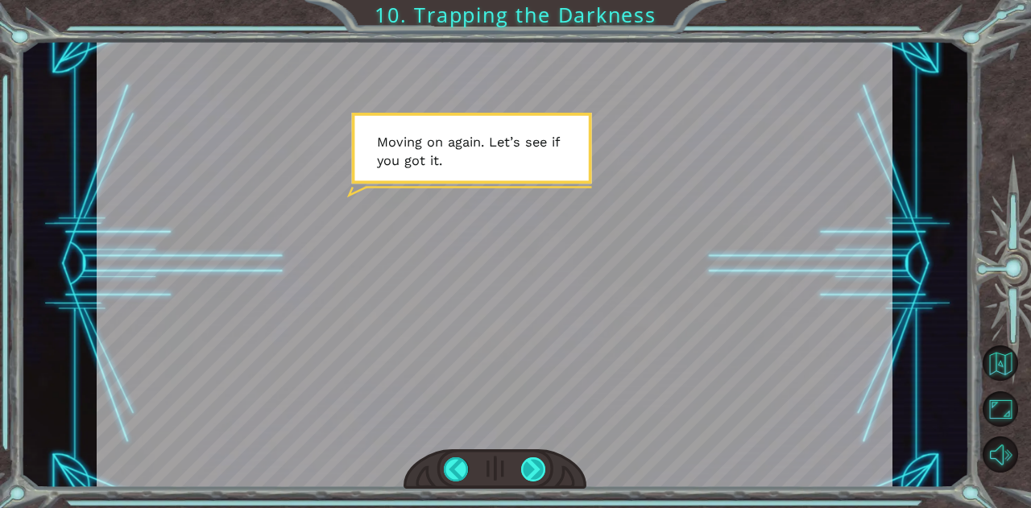
click at [536, 476] on div at bounding box center [533, 469] width 25 height 24
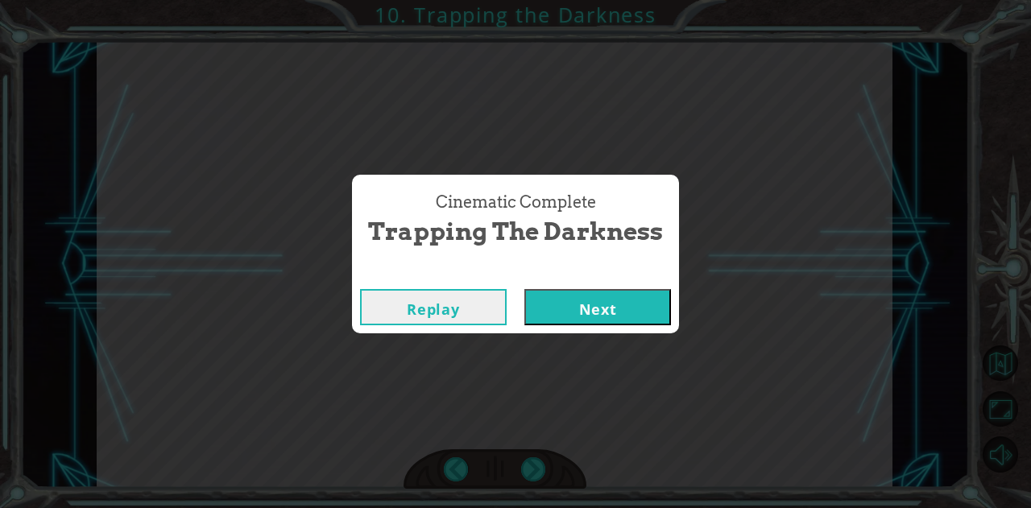
click at [591, 313] on button "Next" at bounding box center [597, 307] width 147 height 36
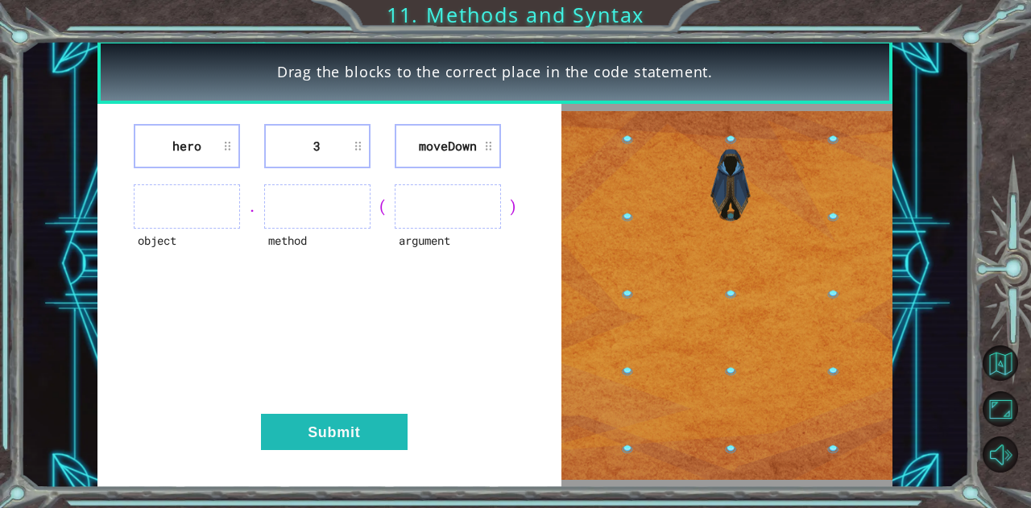
click at [213, 196] on ul at bounding box center [187, 206] width 106 height 44
click at [213, 201] on ul at bounding box center [187, 206] width 106 height 44
click at [175, 223] on ul at bounding box center [187, 206] width 106 height 44
click at [180, 209] on ul at bounding box center [187, 206] width 106 height 44
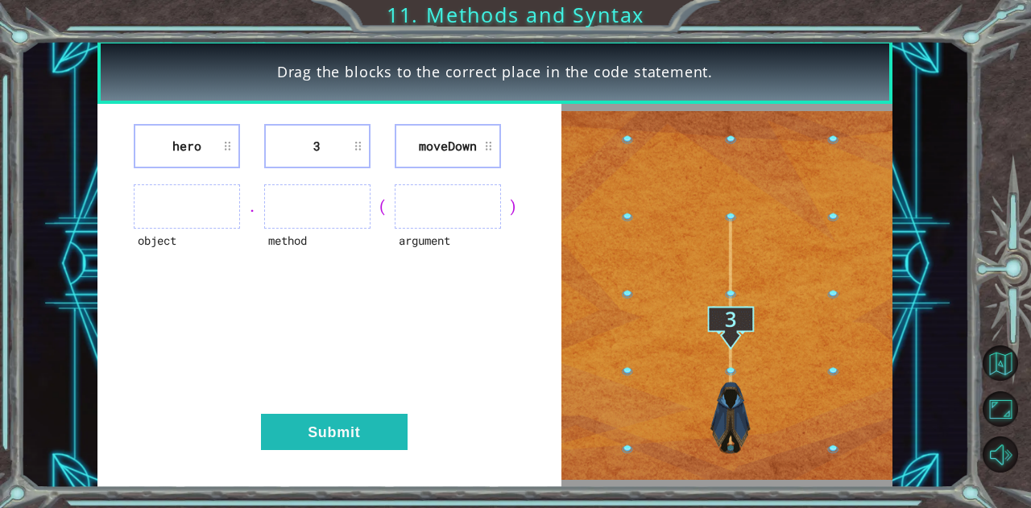
click at [180, 209] on ul at bounding box center [187, 206] width 106 height 44
click at [201, 143] on li "hero" at bounding box center [187, 146] width 106 height 44
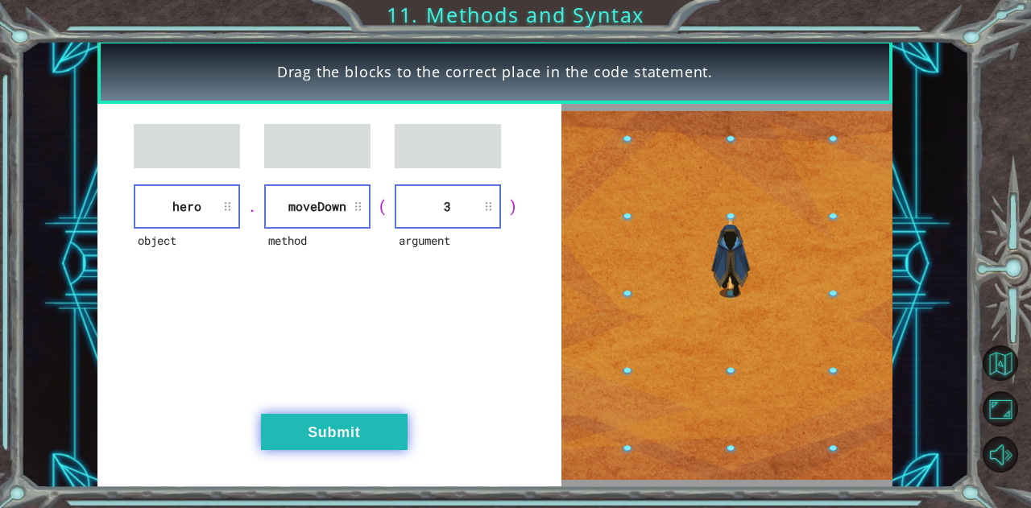
click at [332, 416] on button "Submit" at bounding box center [334, 432] width 147 height 36
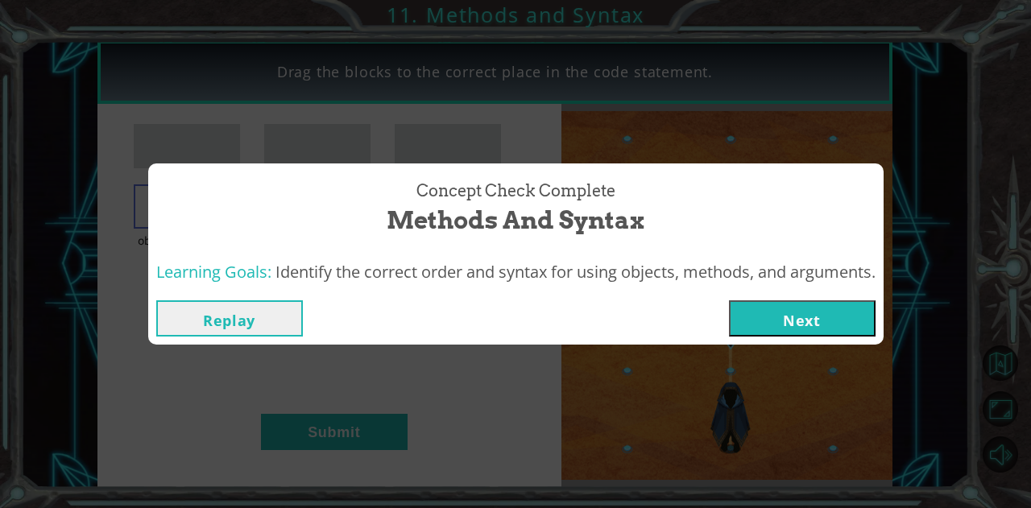
click at [796, 318] on button "Next" at bounding box center [802, 318] width 147 height 36
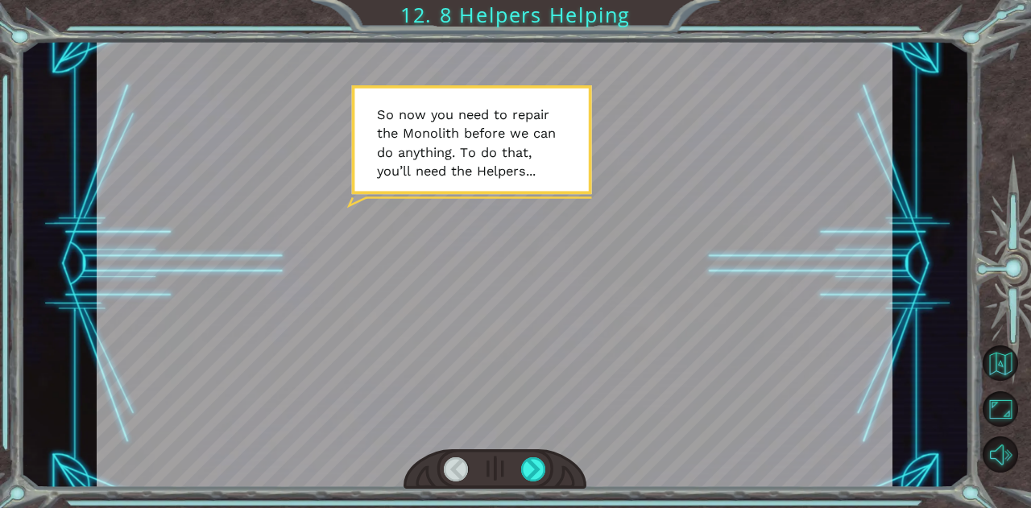
click at [796, 317] on div at bounding box center [495, 264] width 796 height 448
click at [535, 460] on div at bounding box center [533, 469] width 25 height 24
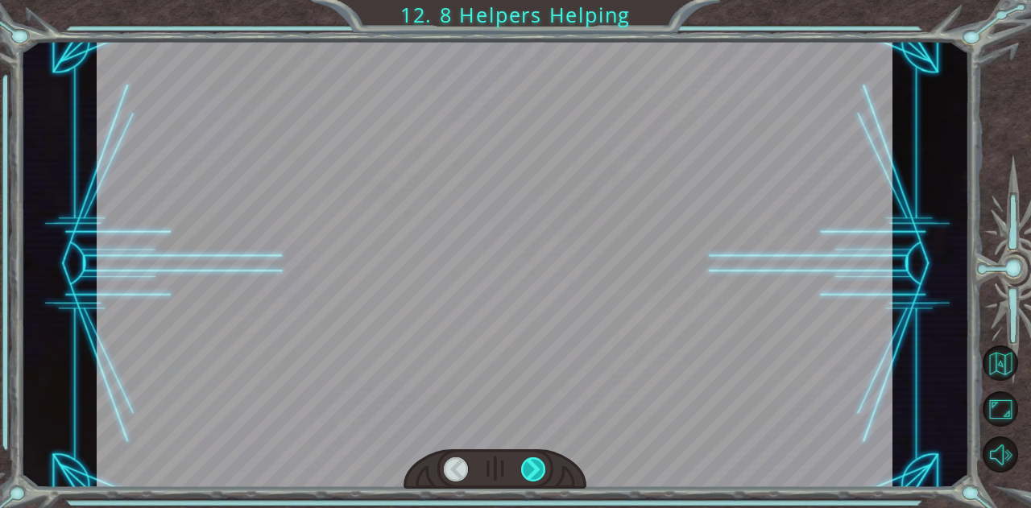
click at [535, 460] on div at bounding box center [533, 469] width 25 height 24
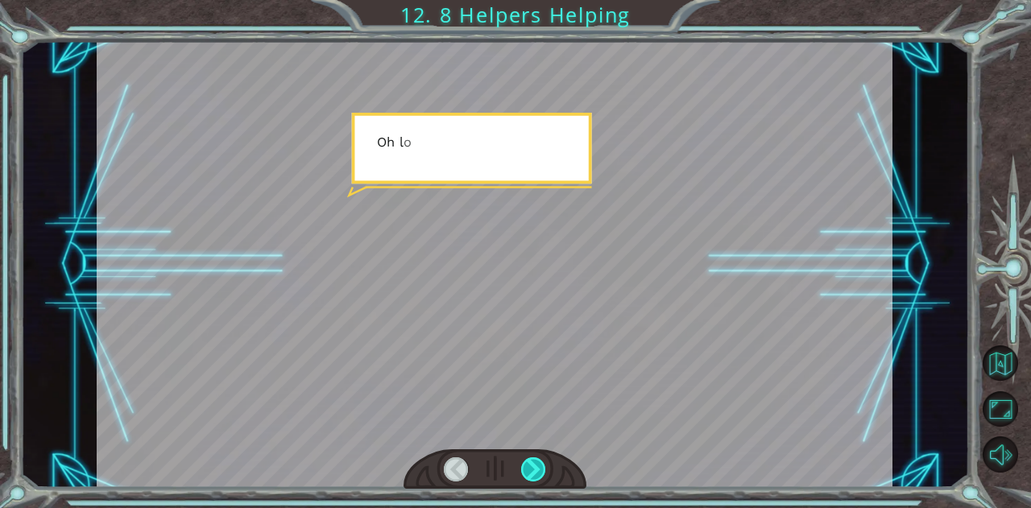
click at [535, 460] on div at bounding box center [533, 469] width 25 height 24
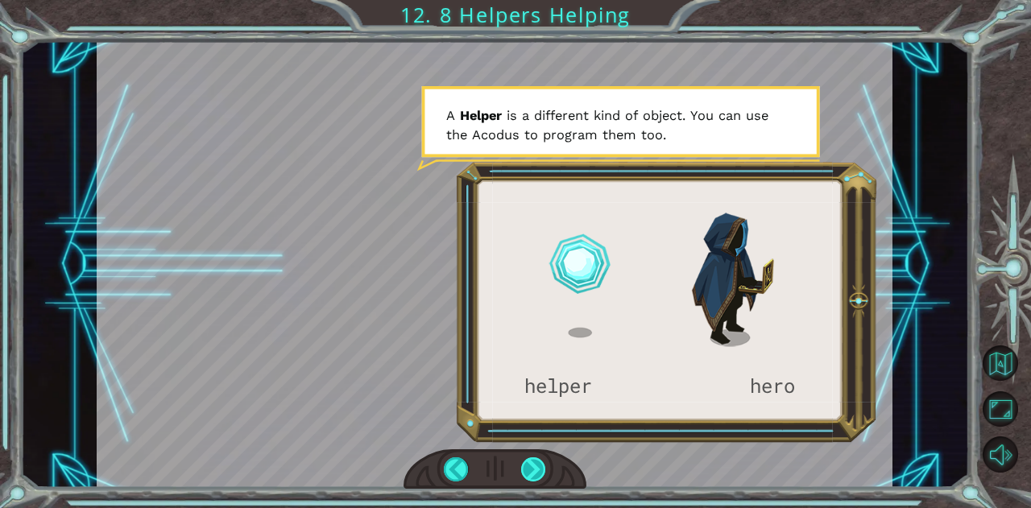
click at [536, 461] on div at bounding box center [533, 469] width 25 height 24
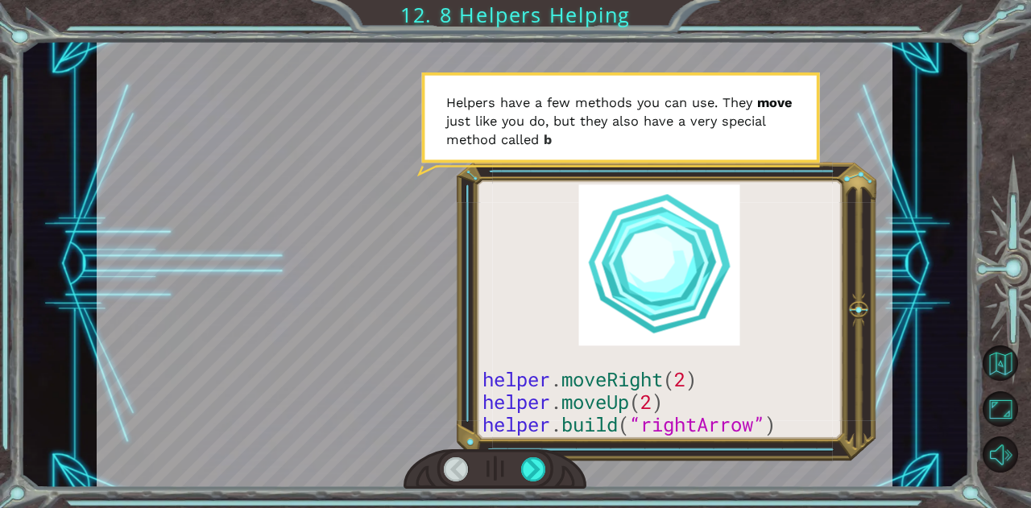
click at [549, 471] on div at bounding box center [494, 469] width 183 height 40
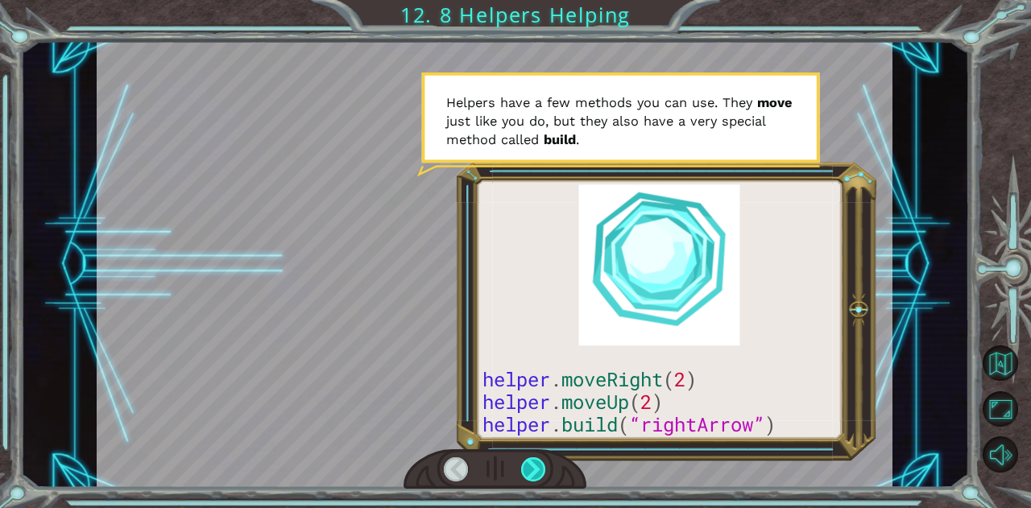
click at [538, 464] on div at bounding box center [533, 469] width 25 height 24
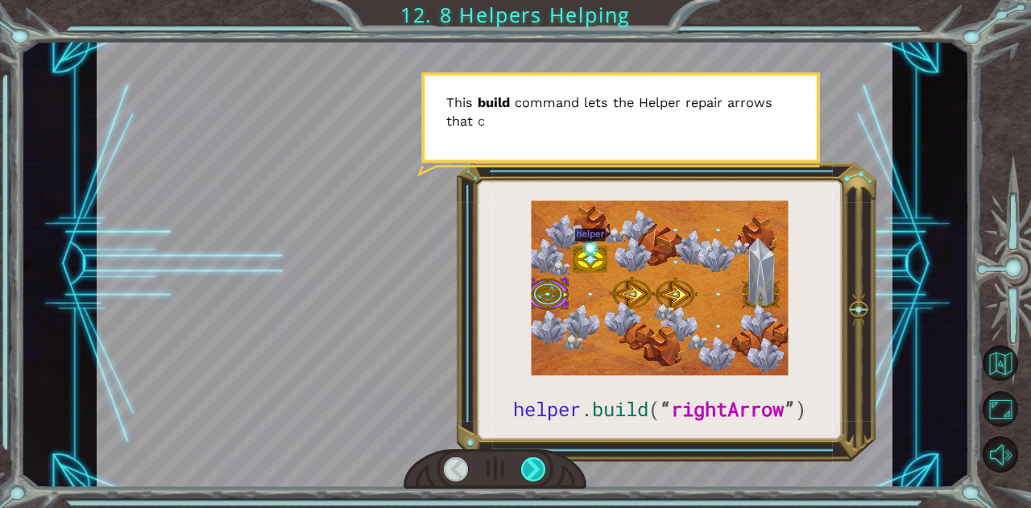
click at [538, 464] on div at bounding box center [533, 469] width 25 height 24
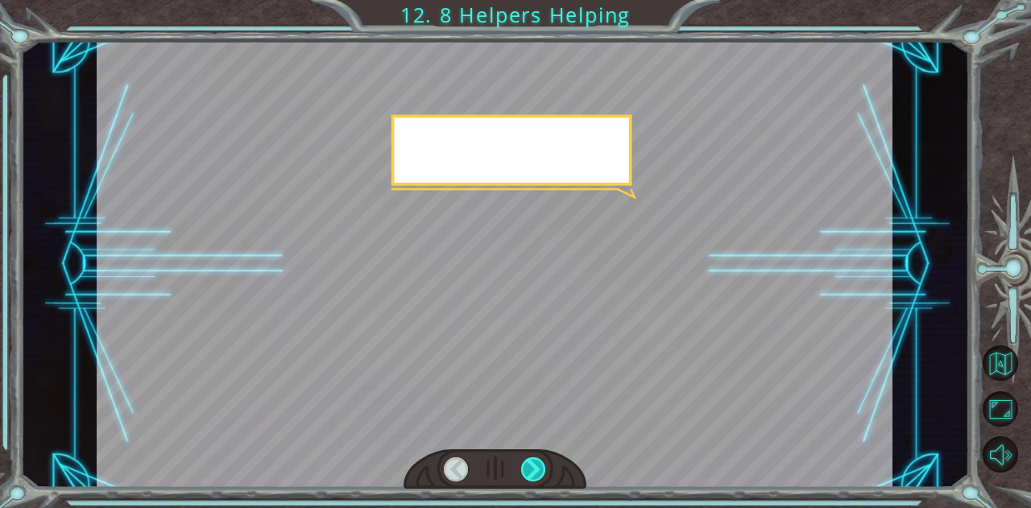
click at [538, 464] on div at bounding box center [533, 469] width 25 height 24
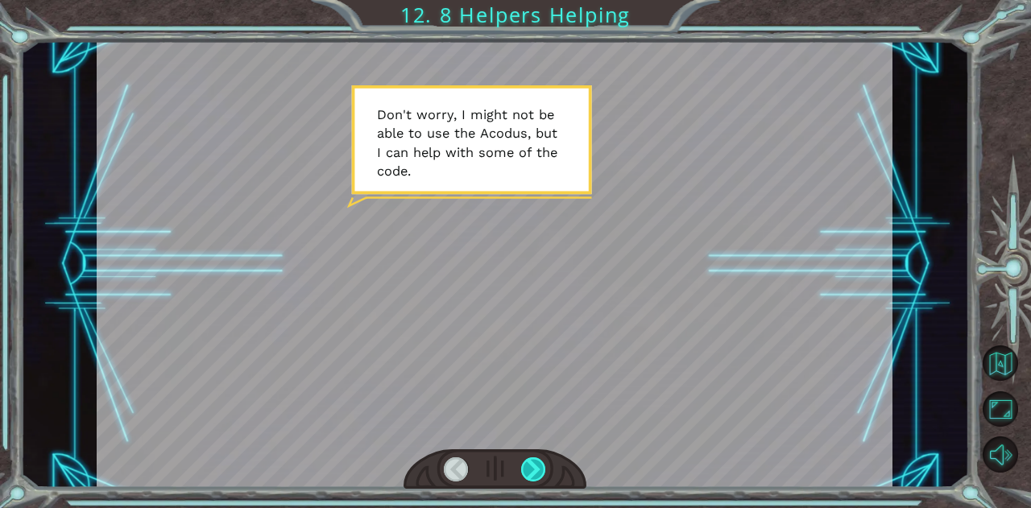
click at [538, 464] on div at bounding box center [533, 469] width 25 height 24
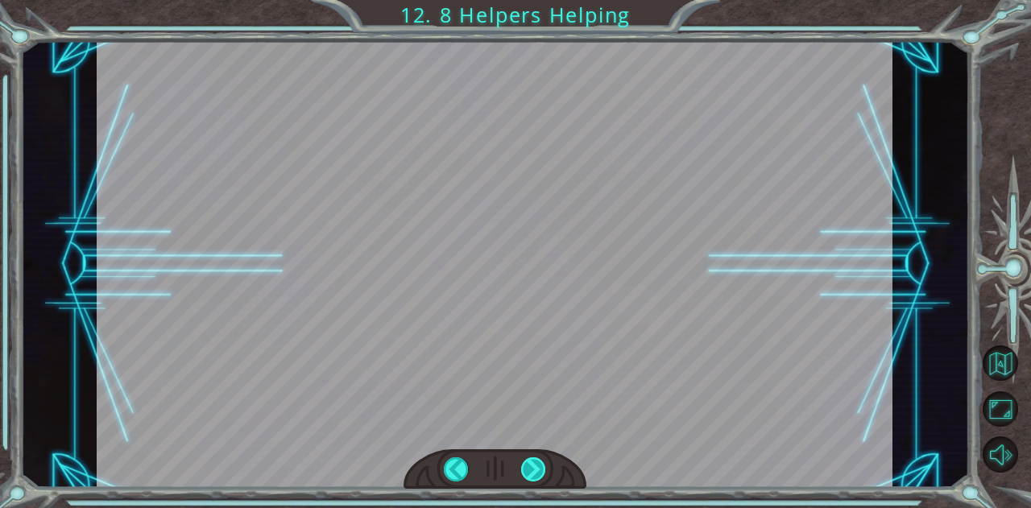
click at [538, 464] on div at bounding box center [533, 469] width 25 height 24
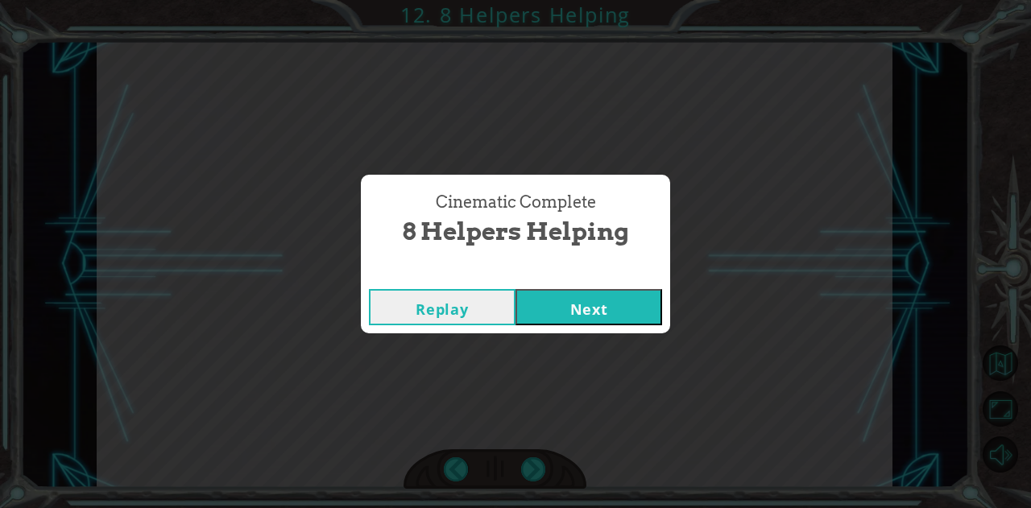
click at [610, 300] on button "Next" at bounding box center [588, 307] width 147 height 36
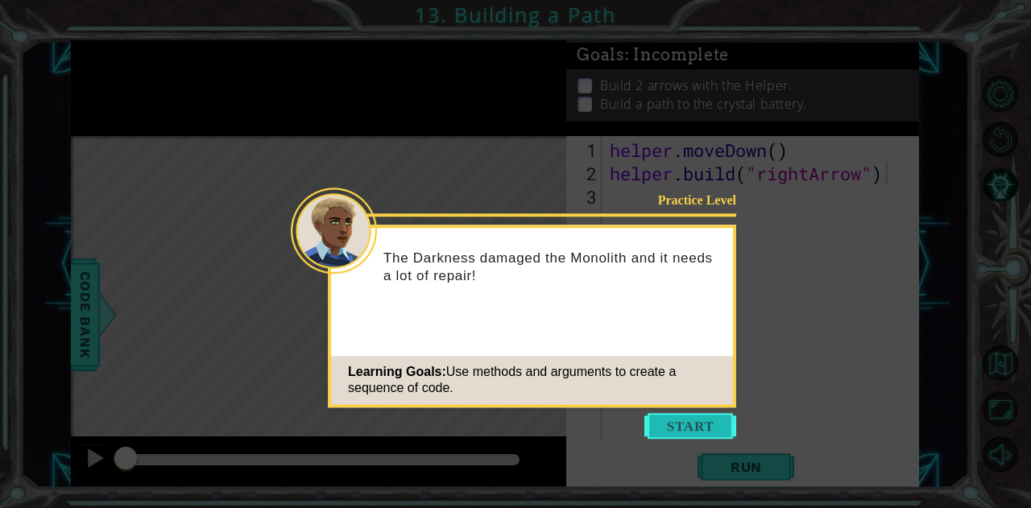
click at [687, 430] on button "Start" at bounding box center [690, 426] width 92 height 26
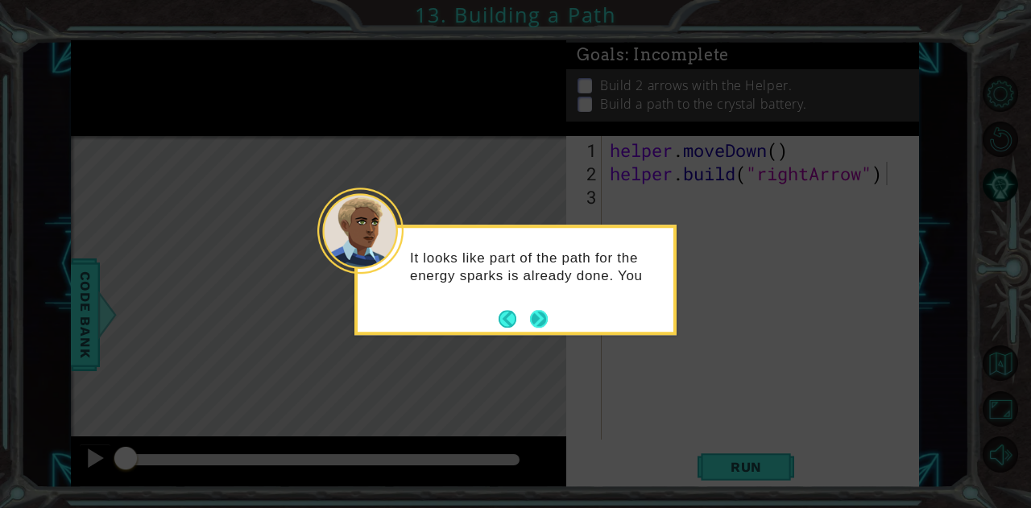
click at [541, 323] on button "Next" at bounding box center [539, 319] width 18 height 18
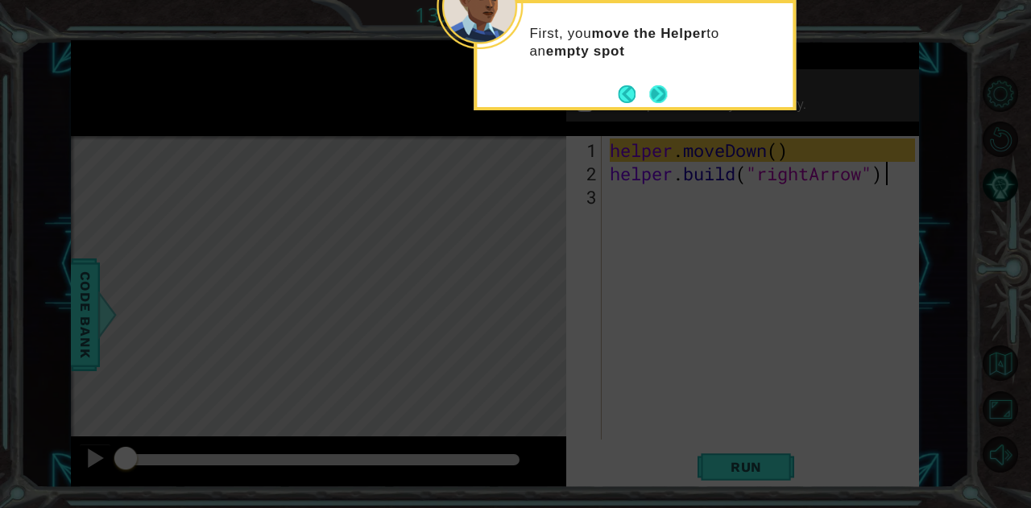
click at [657, 86] on button "Next" at bounding box center [658, 94] width 18 height 18
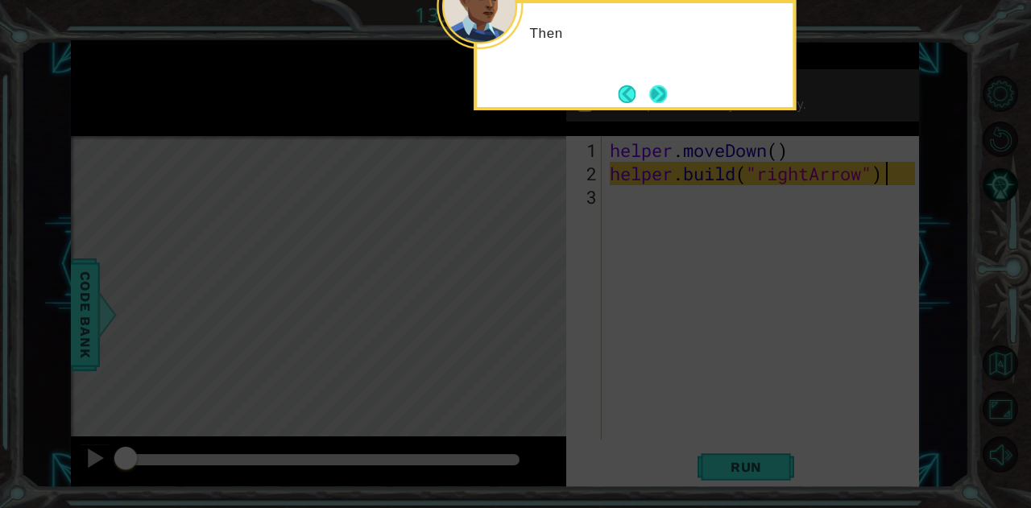
click at [655, 94] on button "Next" at bounding box center [658, 94] width 18 height 18
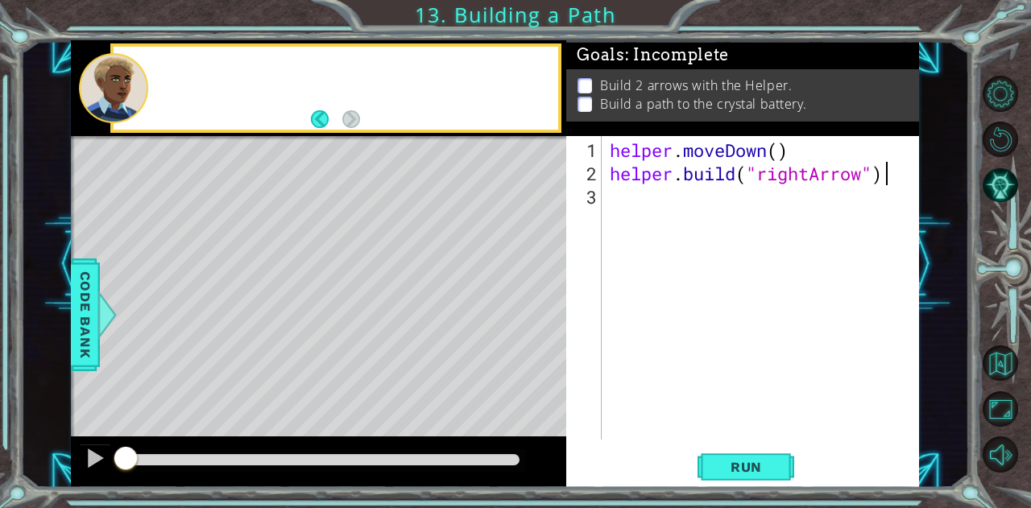
click at [655, 95] on p "Build a path to the crystal battery." at bounding box center [703, 104] width 207 height 18
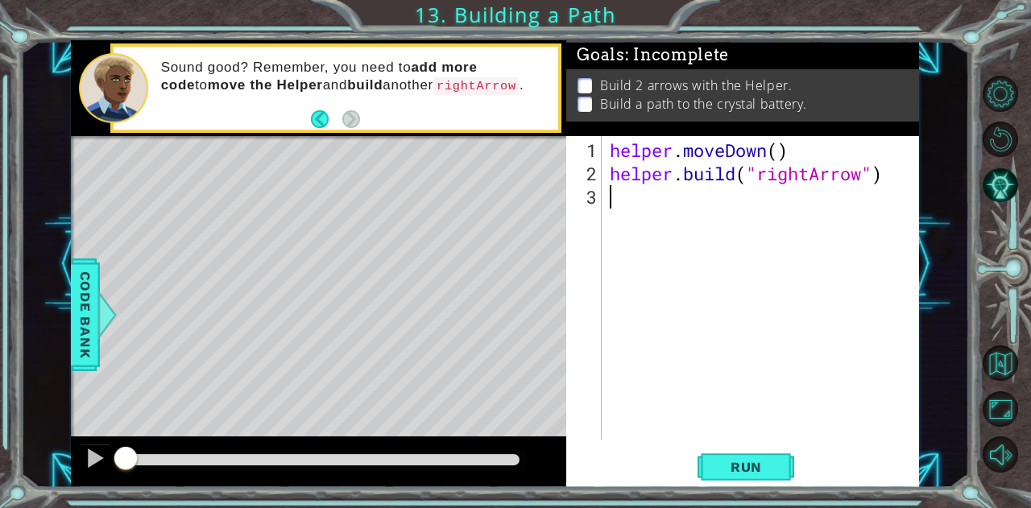
click at [615, 192] on div "helper . moveDown ( ) helper . build ( "rightArrow" )" at bounding box center [764, 314] width 316 height 350
click at [757, 461] on span "Run" at bounding box center [746, 467] width 64 height 16
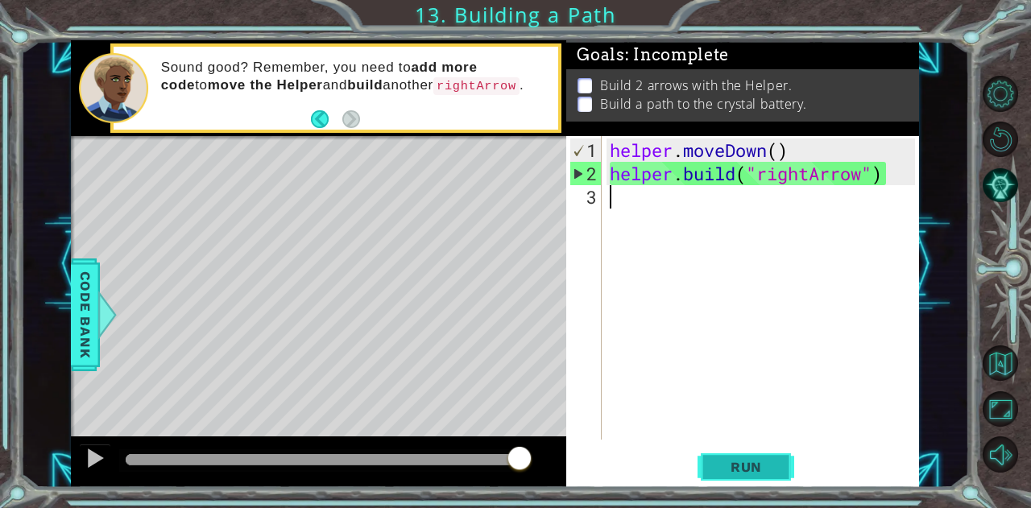
click at [732, 461] on span "Run" at bounding box center [746, 467] width 64 height 16
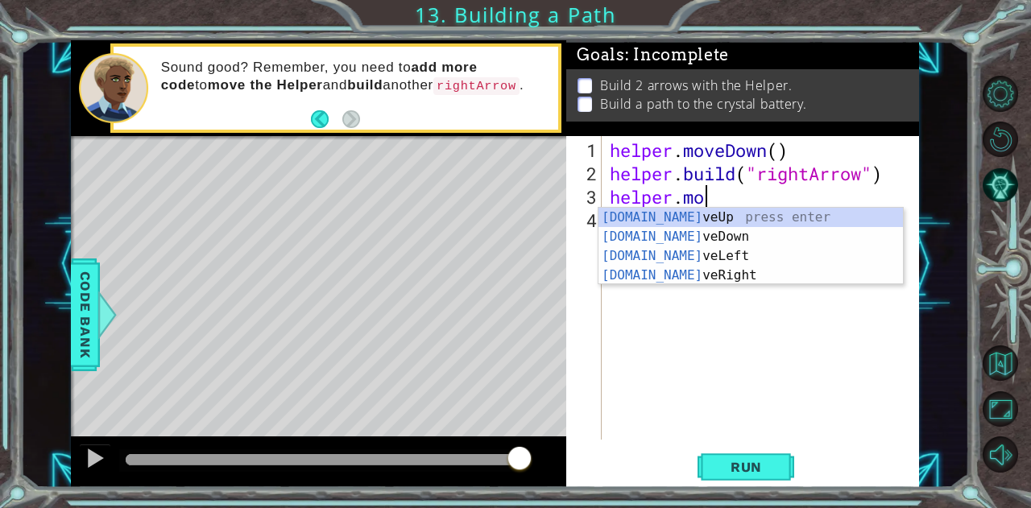
scroll to position [0, 4]
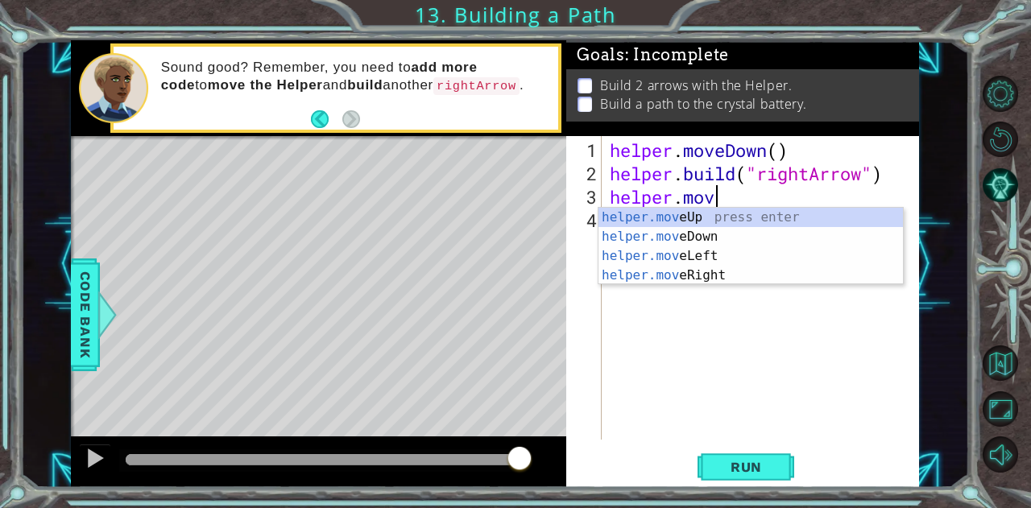
type textarea "helper.move"
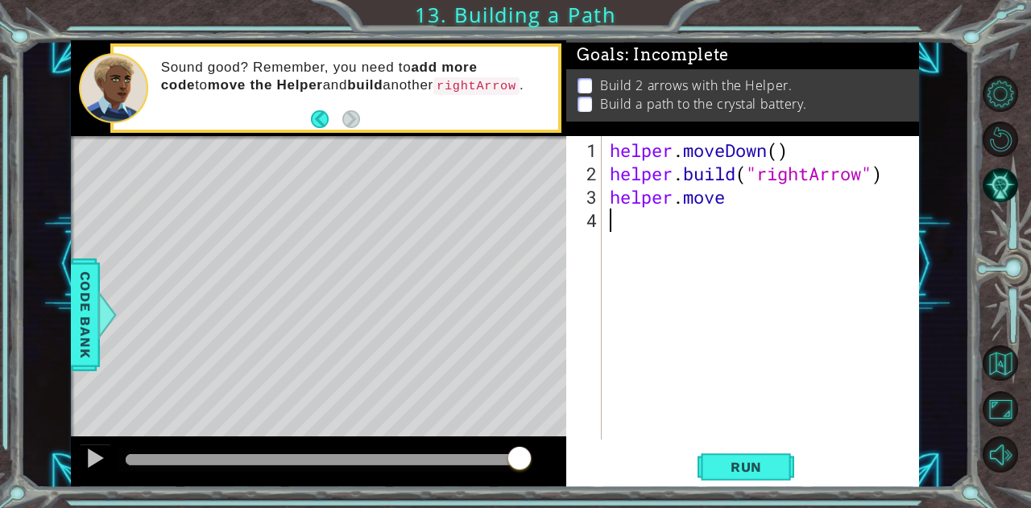
click at [697, 284] on div "helper . moveDown ( ) helper . build ( "rightArrow" ) helper . move" at bounding box center [764, 314] width 316 height 350
type textarea "9"
click at [733, 197] on div "helper . moveDown ( ) helper . build ( "rightArrow" ) helper . move" at bounding box center [764, 314] width 316 height 350
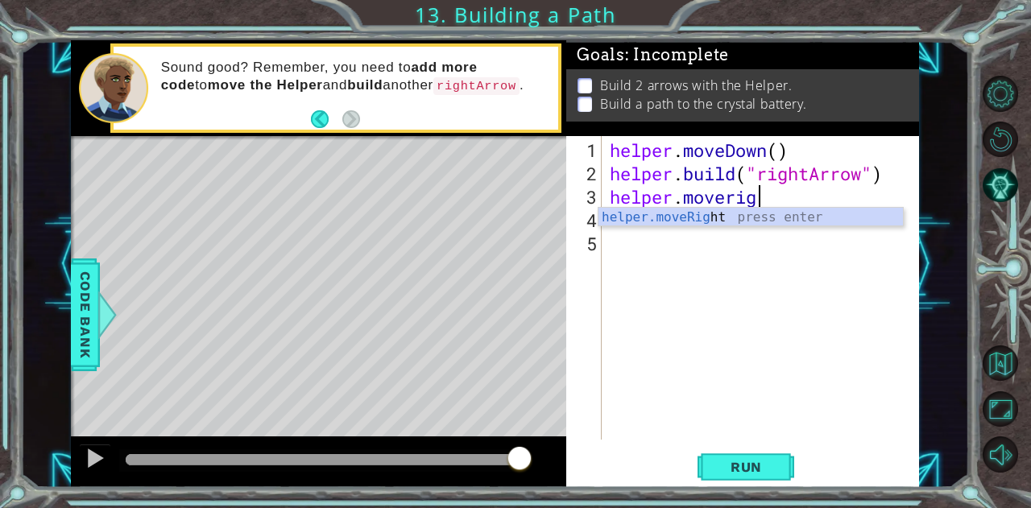
scroll to position [0, 6]
click at [752, 223] on div "helper.moveRig ht press enter" at bounding box center [750, 237] width 305 height 58
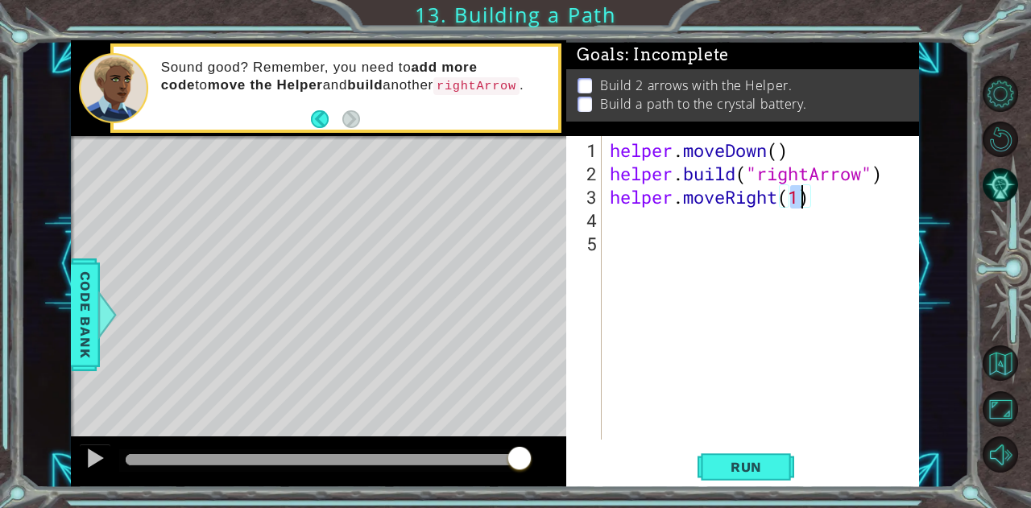
click at [795, 196] on div "helper . moveDown ( ) helper . build ( "rightArrow" ) helper . moveRight ( 1 )" at bounding box center [760, 288] width 308 height 304
click at [801, 196] on div "helper . moveDown ( ) helper . build ( "rightArrow" ) helper . moveRight ( 1 )" at bounding box center [764, 314] width 316 height 350
type textarea "helper.moveRight(3)"
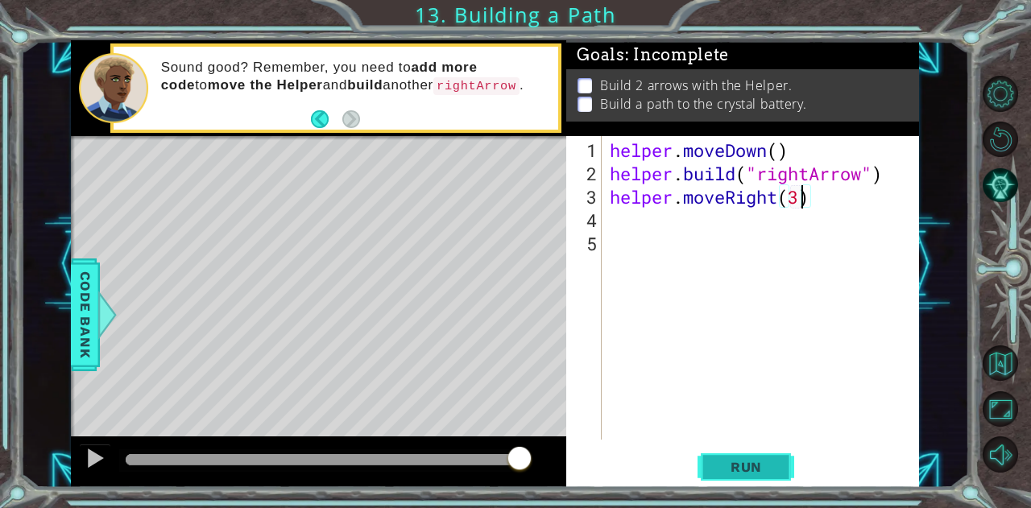
click at [728, 474] on span "Run" at bounding box center [746, 467] width 64 height 16
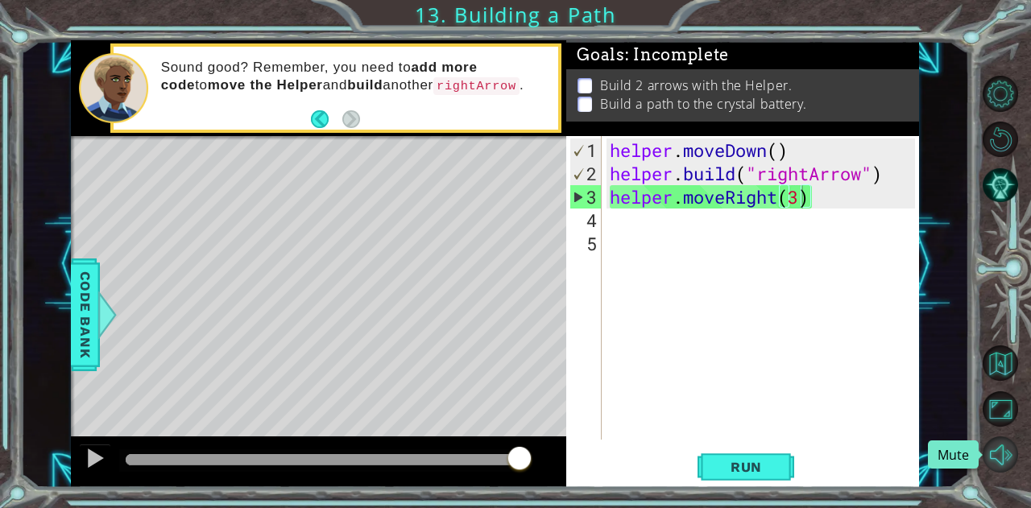
click at [987, 453] on button "Mute" at bounding box center [999, 453] width 35 height 35
click at [994, 450] on button "Unmute" at bounding box center [999, 453] width 35 height 35
click at [759, 467] on span "Run" at bounding box center [746, 467] width 64 height 16
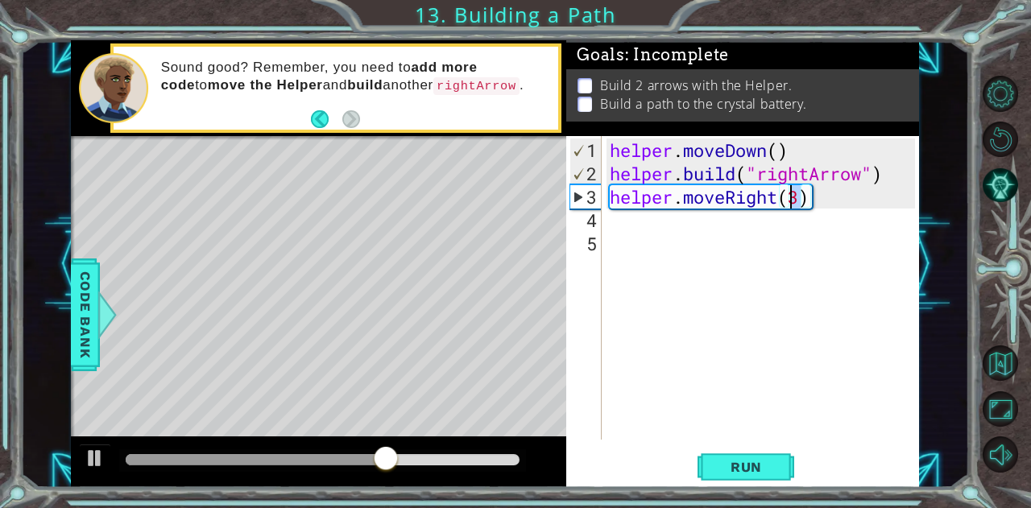
click at [796, 194] on div "helper . moveDown ( ) helper . build ( "rightArrow" ) helper . moveRight ( 3 )" at bounding box center [764, 314] width 316 height 350
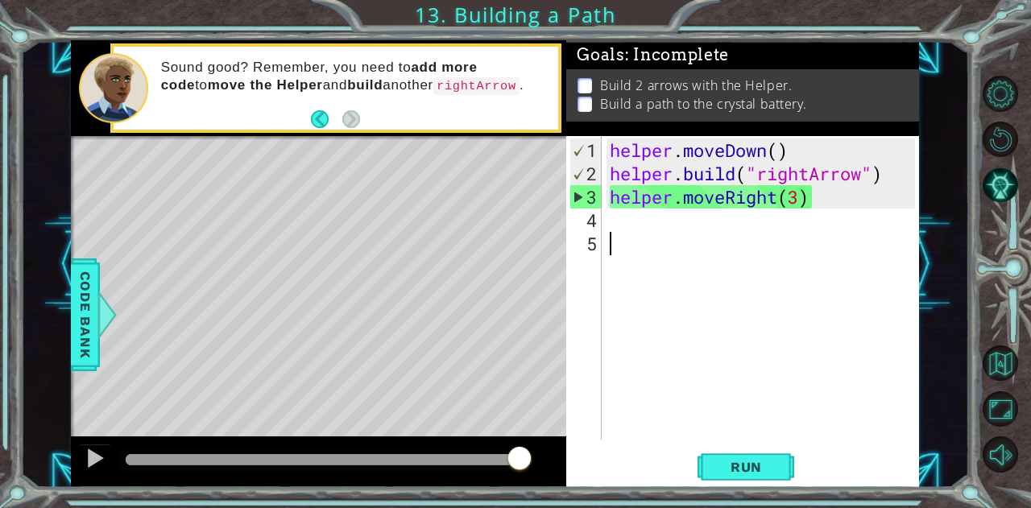
click at [813, 256] on div "helper . moveDown ( ) helper . build ( "rightArrow" ) helper . moveRight ( 3 )" at bounding box center [764, 314] width 316 height 350
click at [648, 221] on div "helper . moveDown ( ) helper . build ( "rightArrow" ) helper . moveRight ( 3 )" at bounding box center [764, 314] width 316 height 350
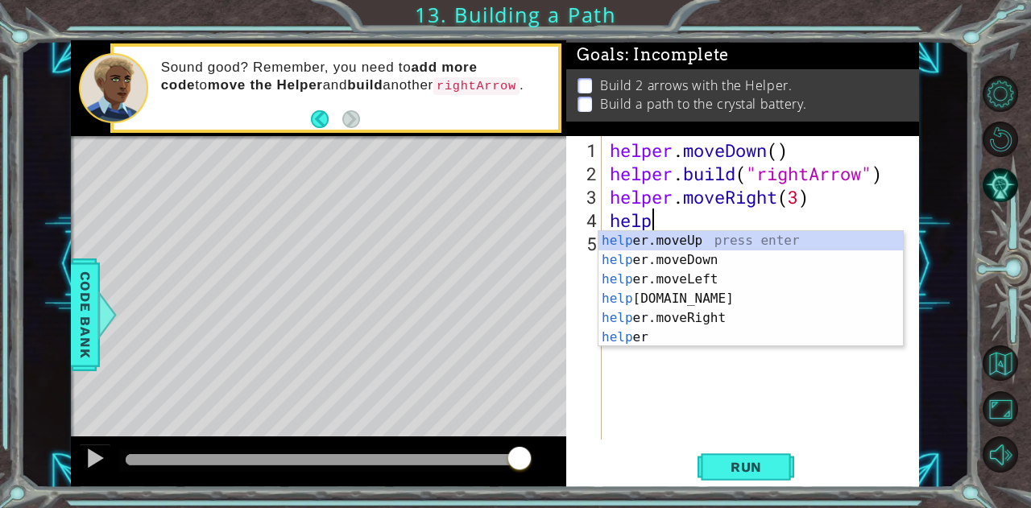
scroll to position [0, 1]
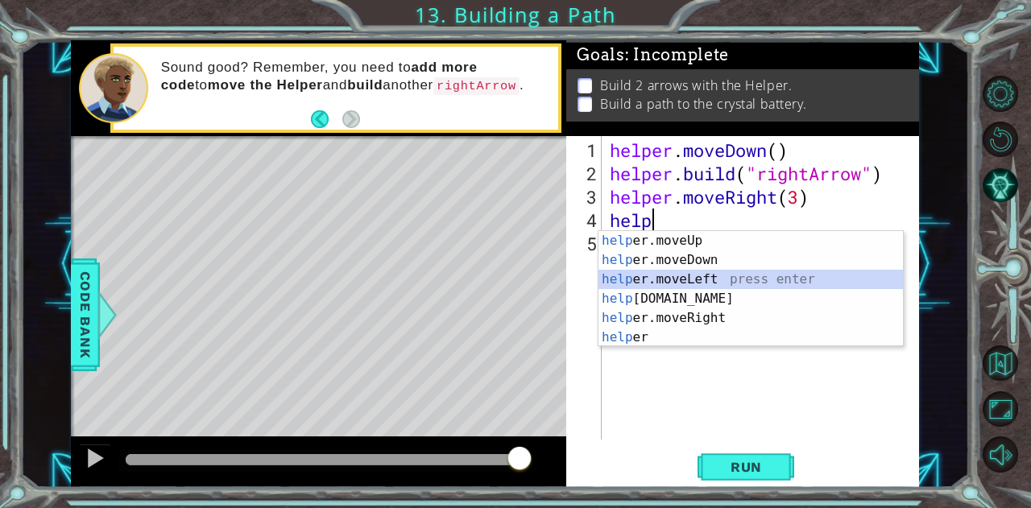
click at [680, 288] on div "help er.moveUp press enter help er.moveDown press enter help er.moveLeft press …" at bounding box center [750, 308] width 305 height 155
type textarea "helper.moveLeft(1)"
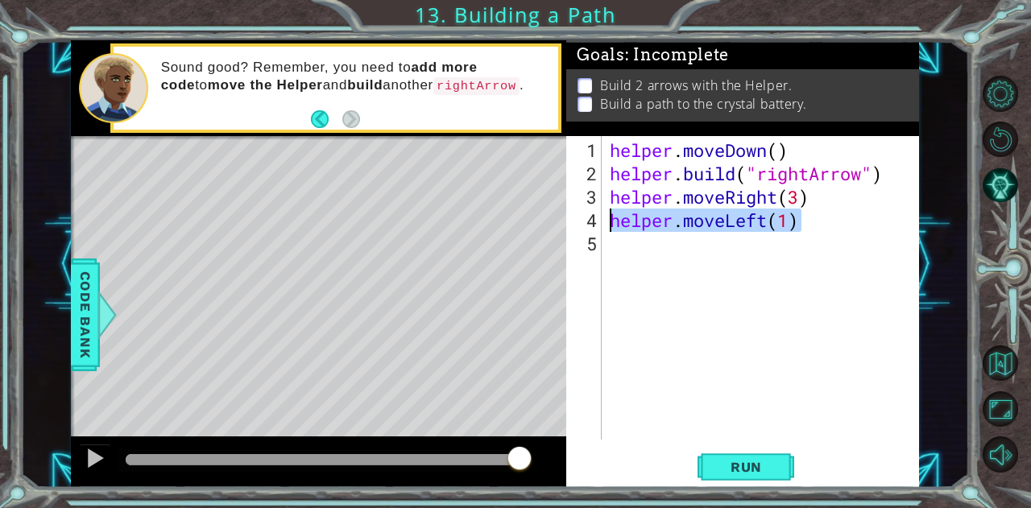
drag, startPoint x: 796, startPoint y: 223, endPoint x: 607, endPoint y: 220, distance: 189.3
click at [607, 220] on div "helper . moveDown ( ) helper . build ( "rightArrow" ) helper . moveRight ( 3 ) …" at bounding box center [764, 314] width 316 height 350
type textarea "j"
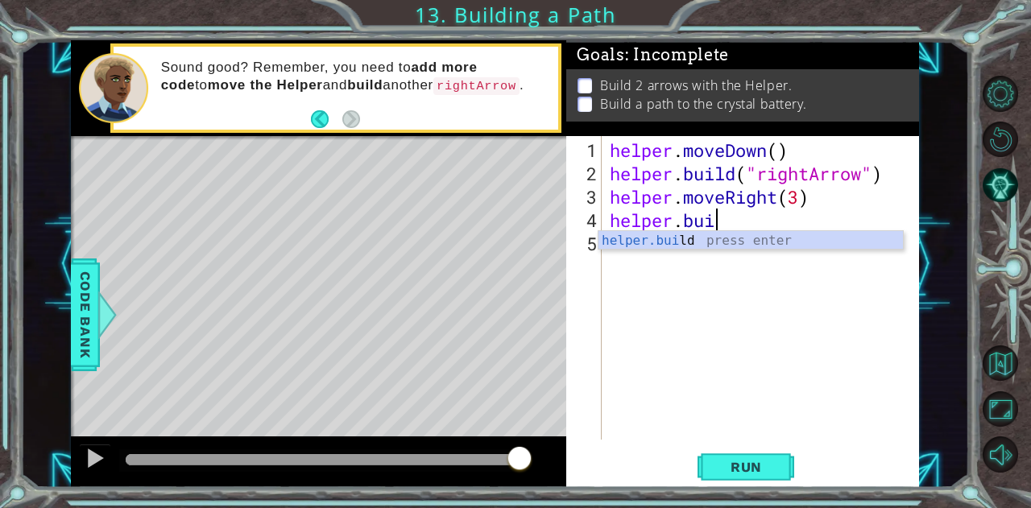
scroll to position [0, 4]
click at [717, 239] on div "helper.buil d press enter" at bounding box center [750, 260] width 305 height 58
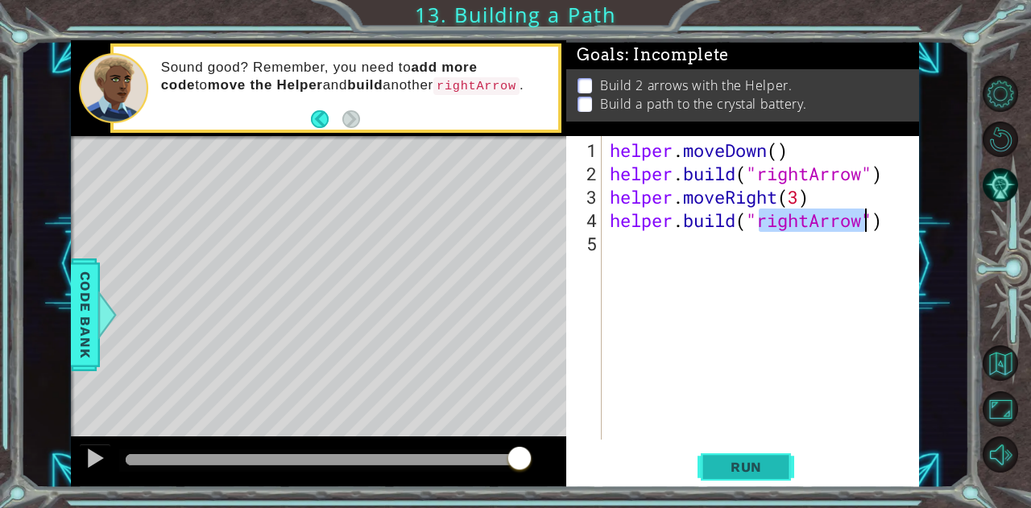
type textarea "[DOMAIN_NAME]("rightArrow")"
click at [751, 455] on button "Run" at bounding box center [745, 466] width 97 height 35
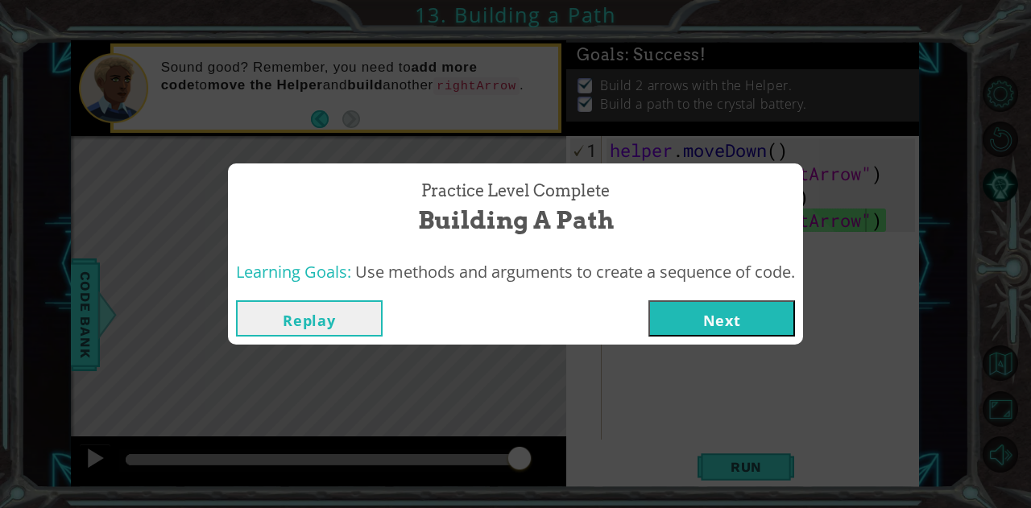
click at [763, 297] on div "Replay Next" at bounding box center [515, 318] width 575 height 52
click at [754, 322] on button "Next" at bounding box center [721, 318] width 147 height 36
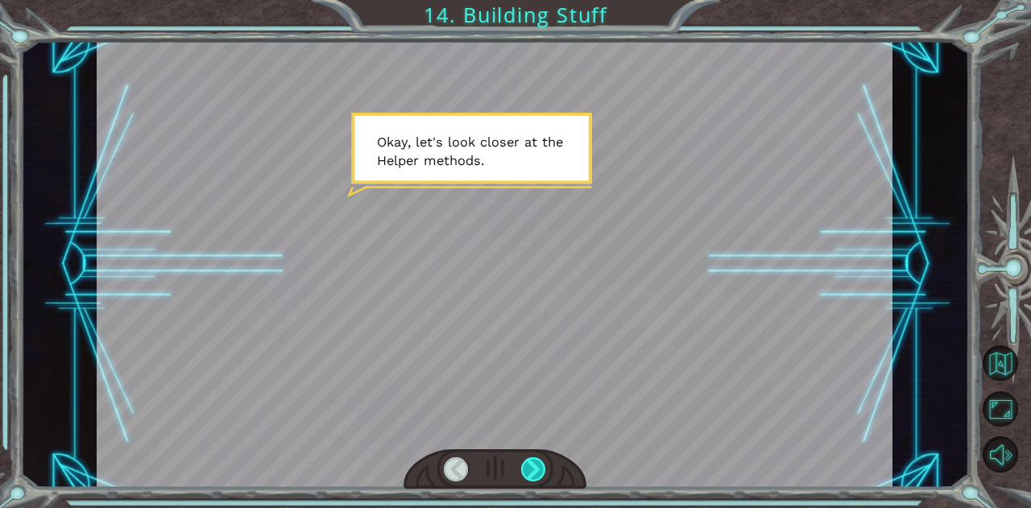
click at [538, 471] on div at bounding box center [533, 469] width 25 height 24
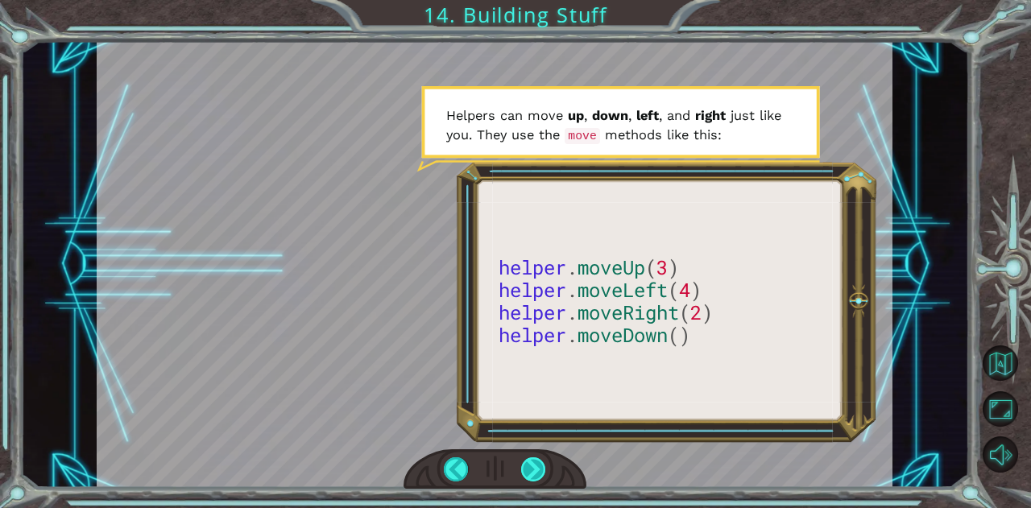
click at [538, 471] on div at bounding box center [533, 469] width 25 height 24
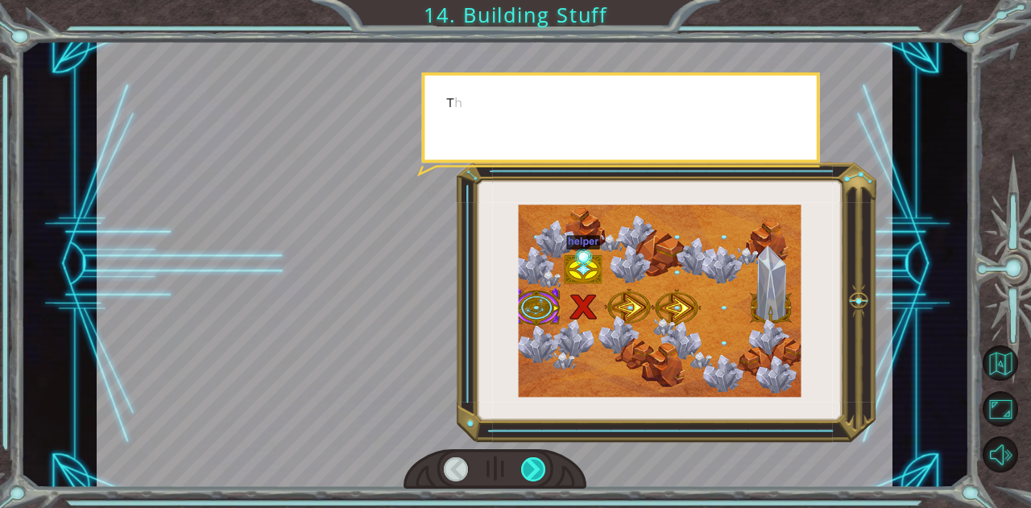
click at [538, 471] on div at bounding box center [533, 469] width 25 height 24
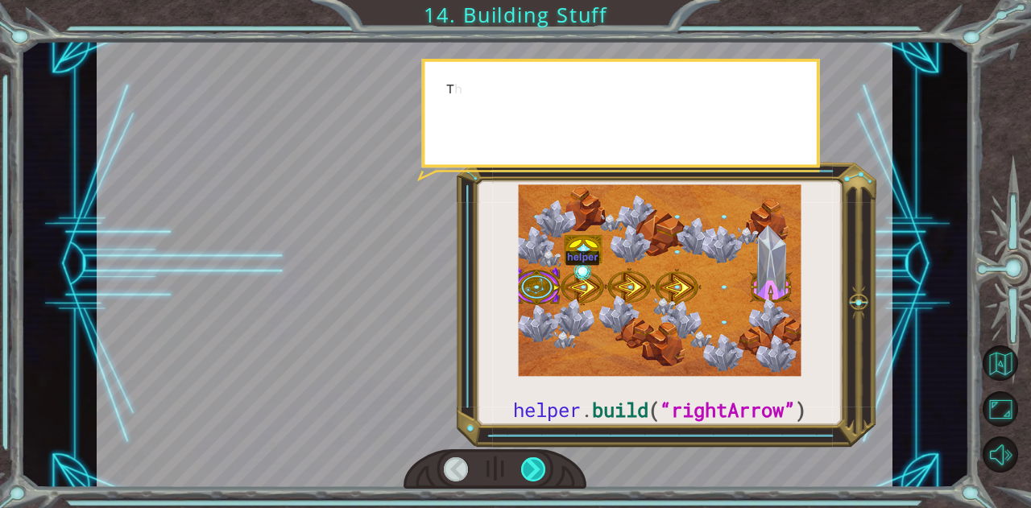
click at [538, 471] on div at bounding box center [533, 469] width 25 height 24
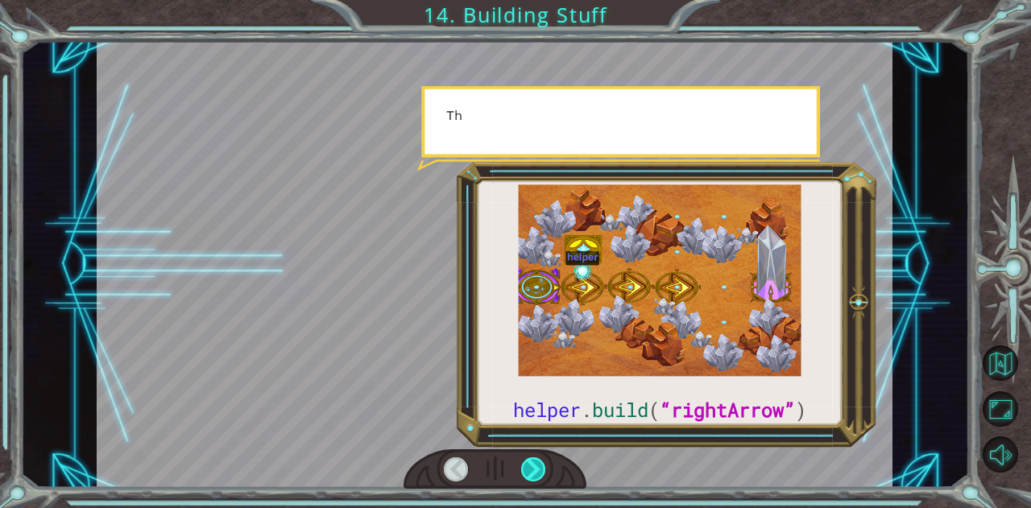
click at [538, 471] on div at bounding box center [533, 469] width 25 height 24
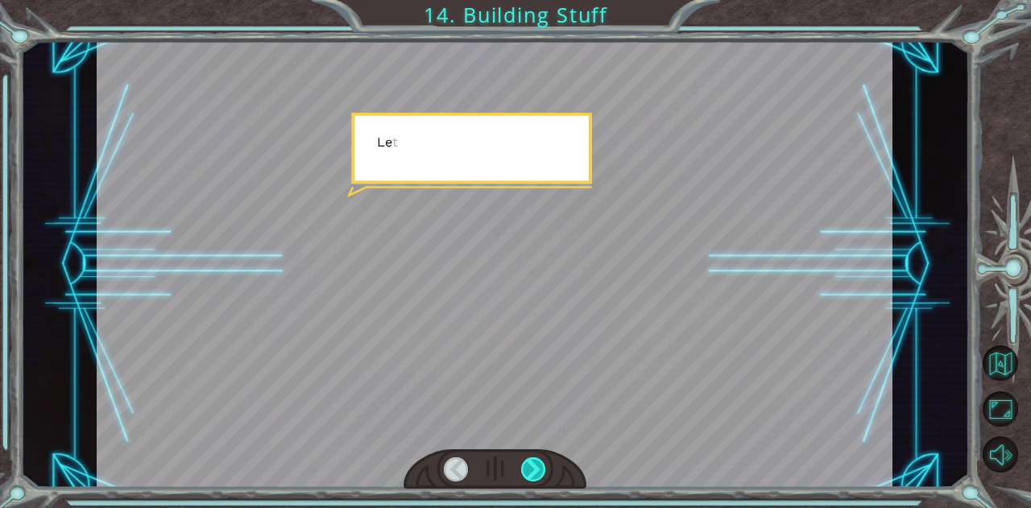
click at [538, 471] on div at bounding box center [533, 469] width 25 height 24
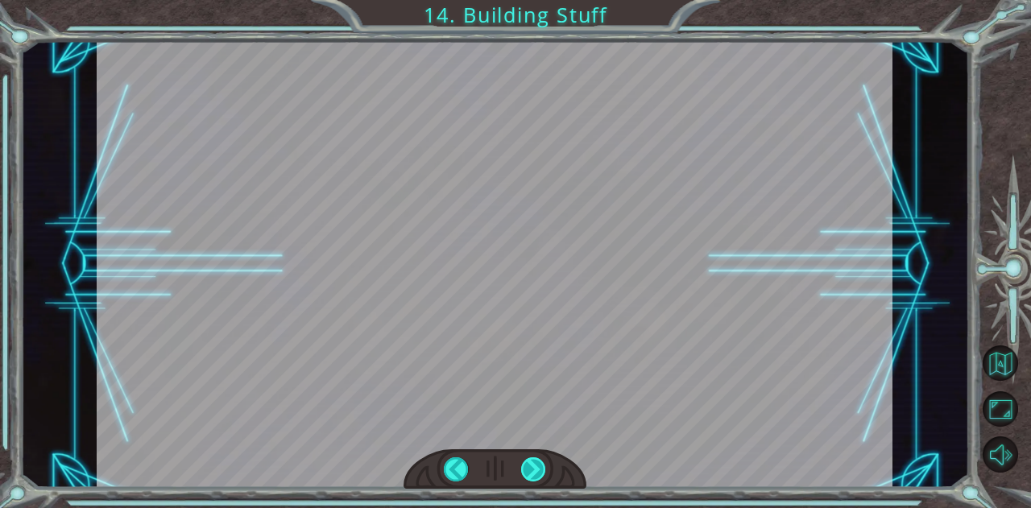
click at [538, 471] on div at bounding box center [533, 469] width 25 height 24
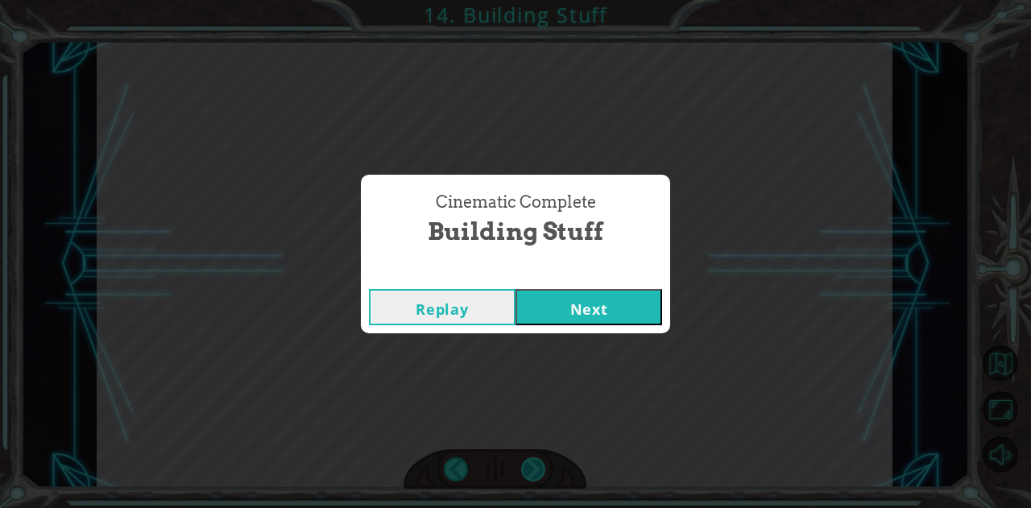
click at [538, 471] on div "Cinematic Complete Building Stuff Replay Next" at bounding box center [515, 254] width 1031 height 508
click at [569, 307] on button "Next" at bounding box center [588, 307] width 147 height 36
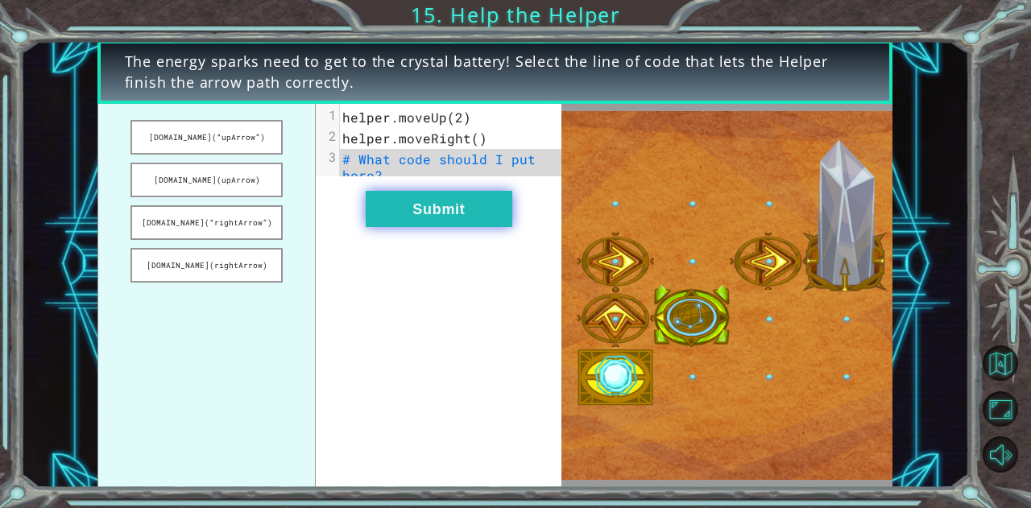
click at [460, 213] on button "Submit" at bounding box center [439, 209] width 147 height 36
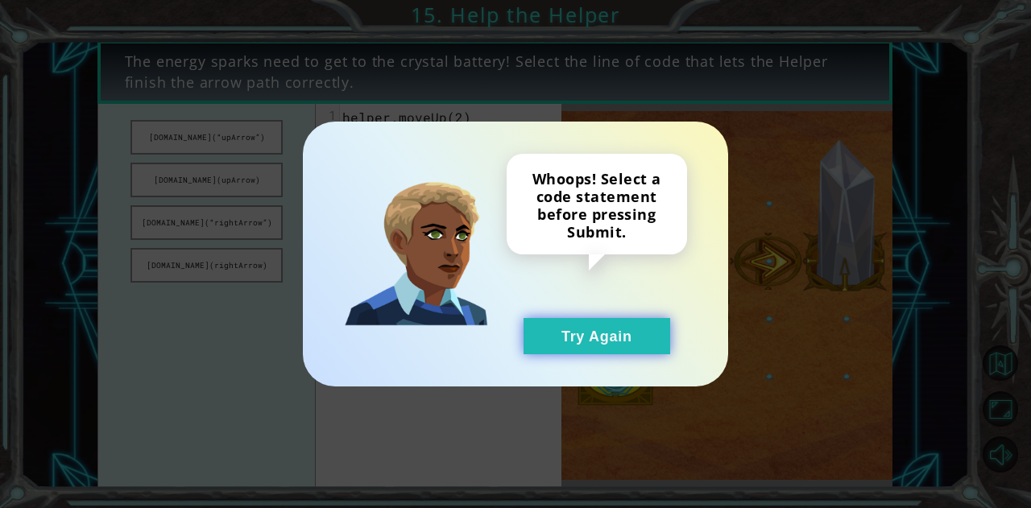
click at [589, 326] on button "Try Again" at bounding box center [596, 336] width 147 height 36
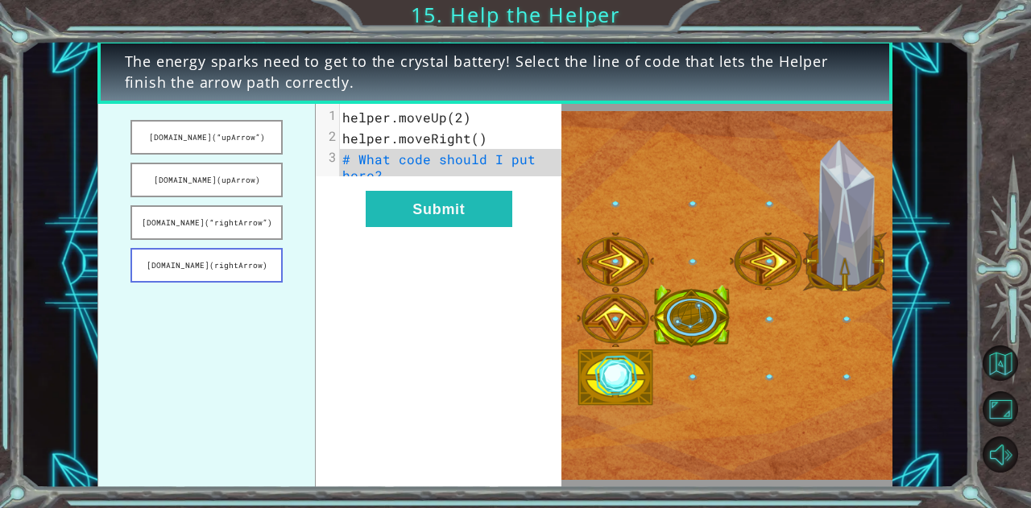
drag, startPoint x: 196, startPoint y: 263, endPoint x: 235, endPoint y: 263, distance: 39.5
click at [235, 263] on button "[DOMAIN_NAME](rightArrow)" at bounding box center [206, 265] width 152 height 35
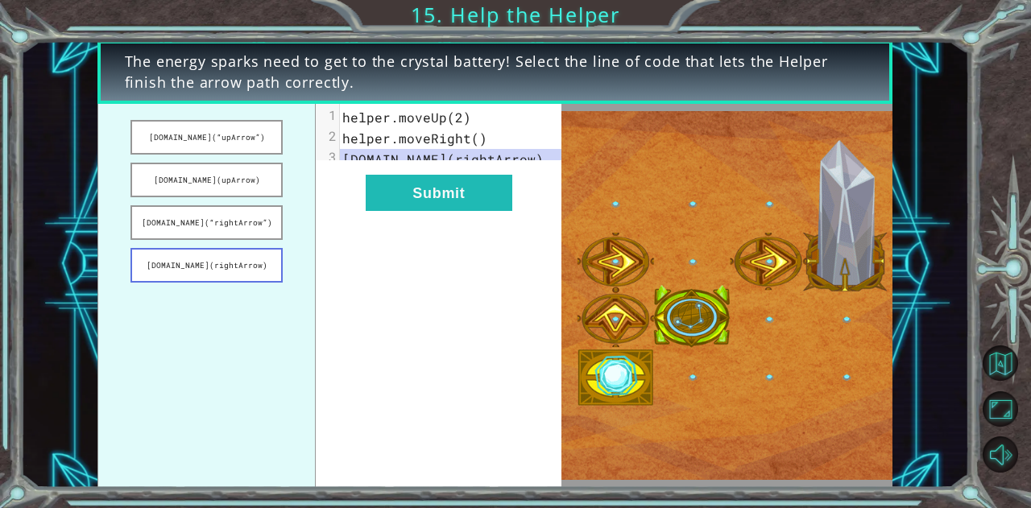
click at [235, 263] on button "[DOMAIN_NAME](rightArrow)" at bounding box center [206, 265] width 152 height 35
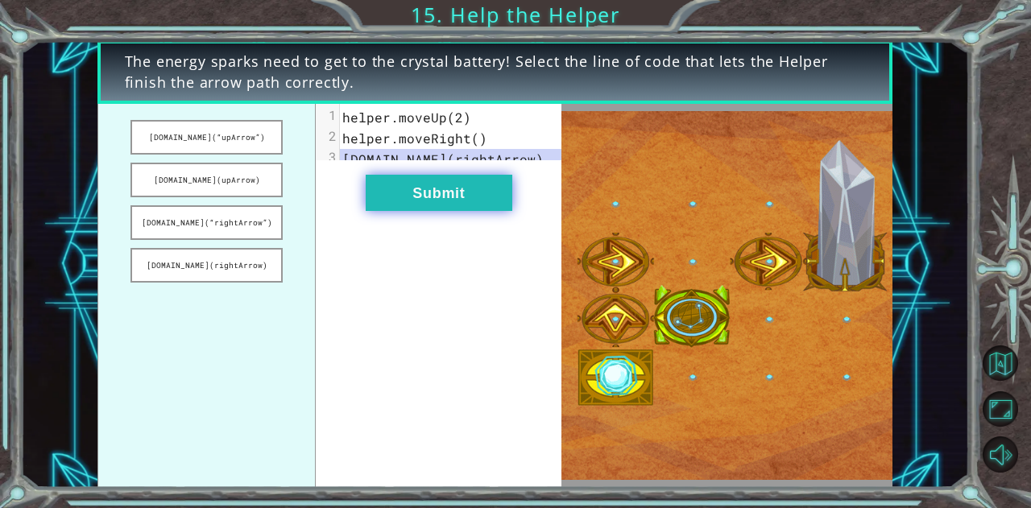
click at [432, 211] on button "Submit" at bounding box center [439, 193] width 147 height 36
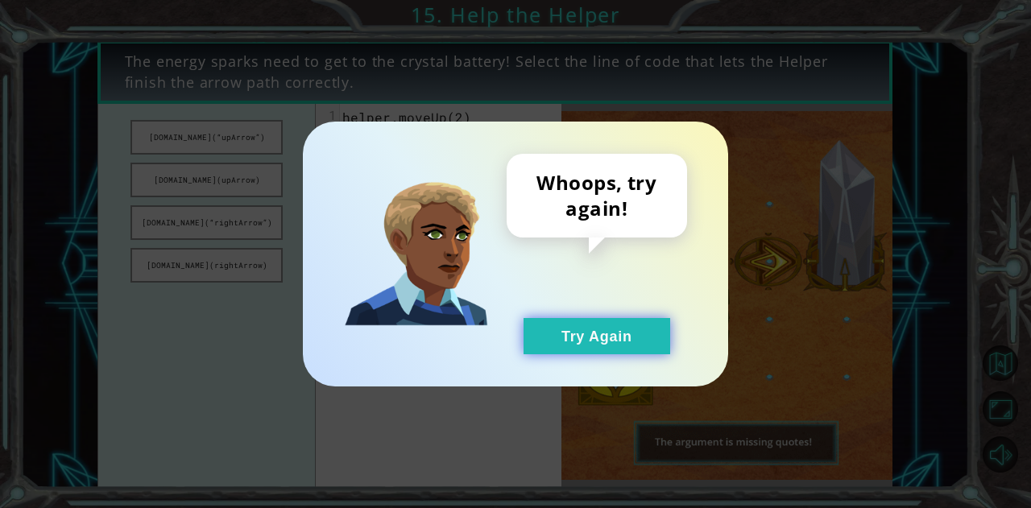
click at [565, 354] on button "Try Again" at bounding box center [596, 336] width 147 height 36
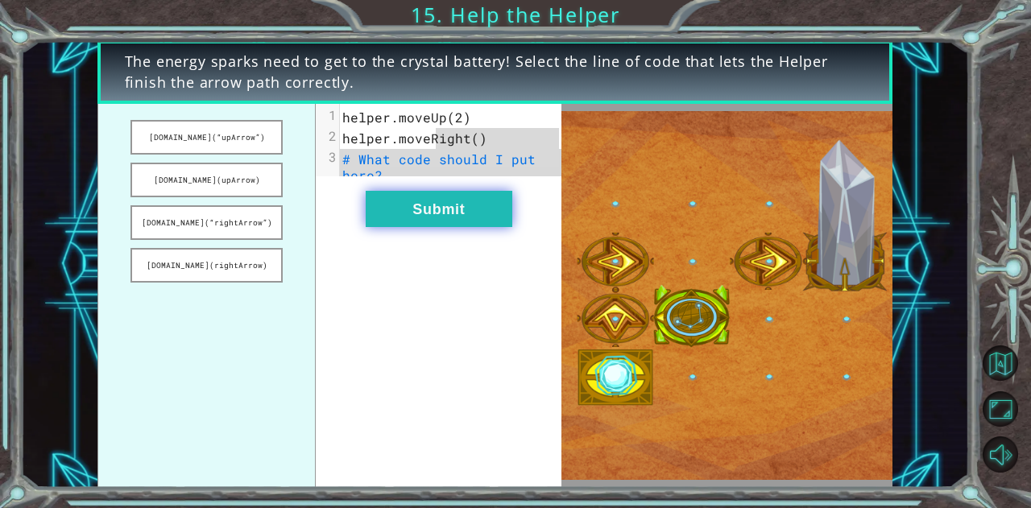
drag, startPoint x: 437, startPoint y: 131, endPoint x: 451, endPoint y: 225, distance: 94.4
click at [451, 225] on div "x 1 helper.moveUp(2) 2 helper.moveRight() 3 # What code should I put here? Subm…" at bounding box center [439, 296] width 246 height 384
click at [412, 212] on button "Submit" at bounding box center [439, 209] width 147 height 36
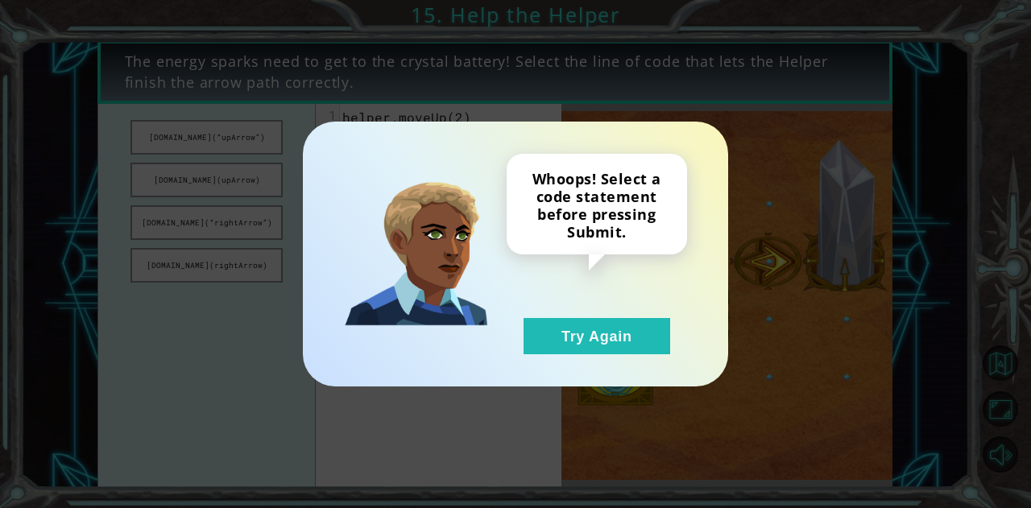
click at [600, 411] on div "Whoops! Select a code statement before pressing Submit. Try Again" at bounding box center [515, 254] width 1031 height 508
click at [589, 392] on div "Whoops! Select a code statement before pressing Submit. Try Again" at bounding box center [515, 254] width 1031 height 508
click at [602, 305] on div "Whoops! Select a code statement before pressing Submit. Try Again" at bounding box center [597, 254] width 180 height 201
click at [602, 309] on div "Whoops! Select a code statement before pressing Submit. Try Again" at bounding box center [597, 254] width 180 height 201
click at [602, 312] on div "Whoops! Select a code statement before pressing Submit. Try Again" at bounding box center [597, 254] width 180 height 201
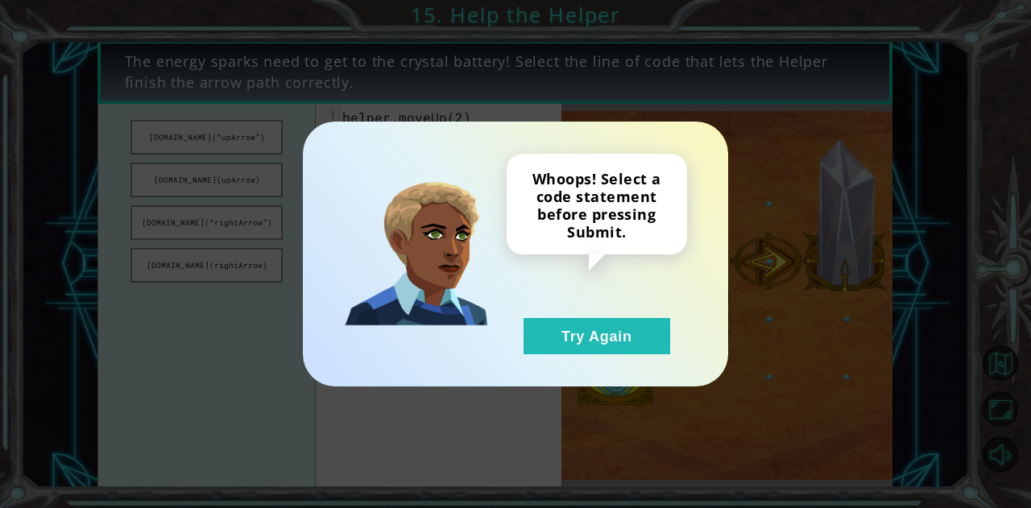
click at [568, 316] on div "Whoops! Select a code statement before pressing Submit. Try Again" at bounding box center [597, 254] width 180 height 201
click at [568, 323] on button "Try Again" at bounding box center [596, 336] width 147 height 36
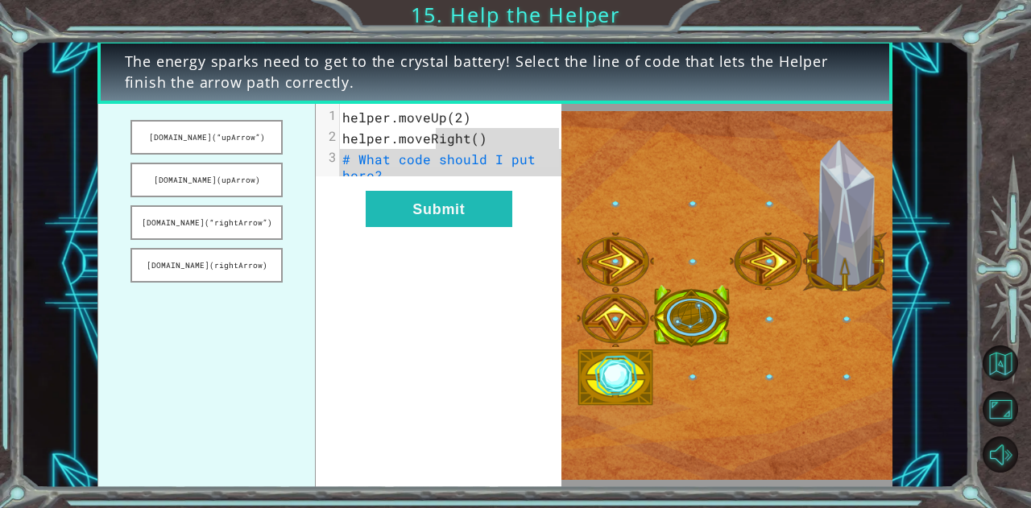
click at [435, 175] on pre "# What code should I put here?" at bounding box center [457, 167] width 234 height 37
click at [435, 177] on pre "# What code should I put here?" at bounding box center [457, 167] width 234 height 37
click at [476, 143] on span "helper.moveRight()" at bounding box center [414, 138] width 145 height 17
click at [469, 134] on span "helper.moveRight()" at bounding box center [414, 138] width 145 height 17
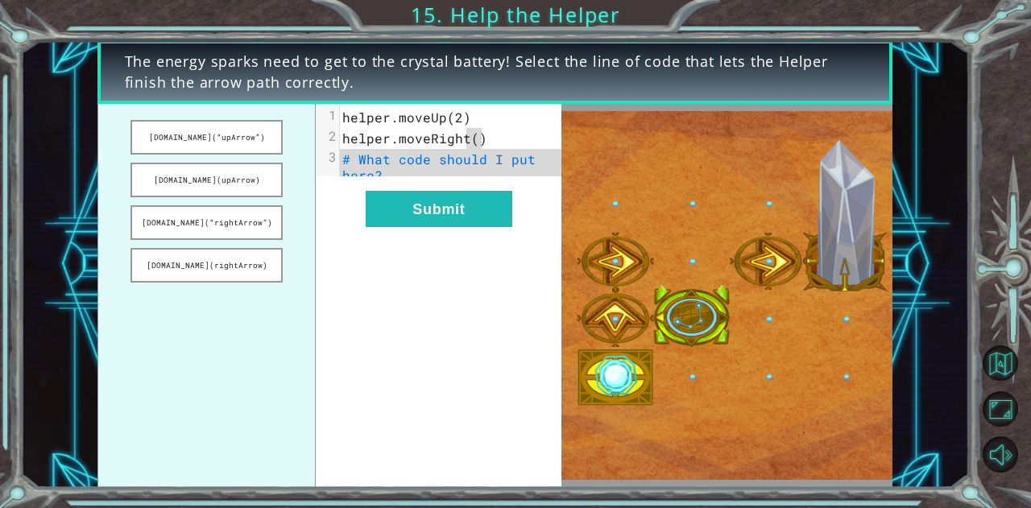
click at [474, 134] on span "helper.moveRight()" at bounding box center [414, 138] width 145 height 17
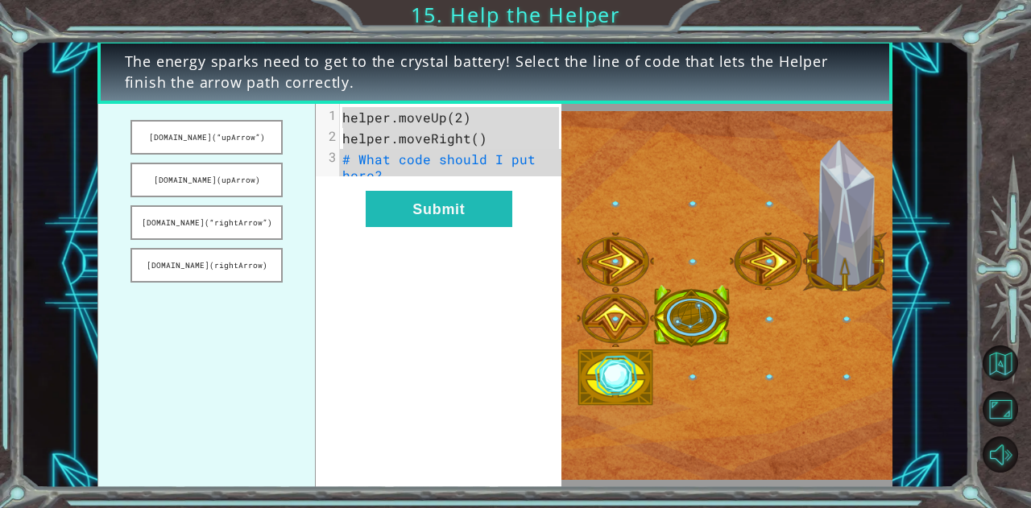
drag, startPoint x: 474, startPoint y: 134, endPoint x: 478, endPoint y: 115, distance: 19.9
click at [478, 115] on div "1 helper.moveUp(2) 2 helper.moveRight() 3 # What code should I put here?" at bounding box center [457, 146] width 234 height 79
click at [1018, 403] on button "Maximize Browser" at bounding box center [999, 408] width 35 height 35
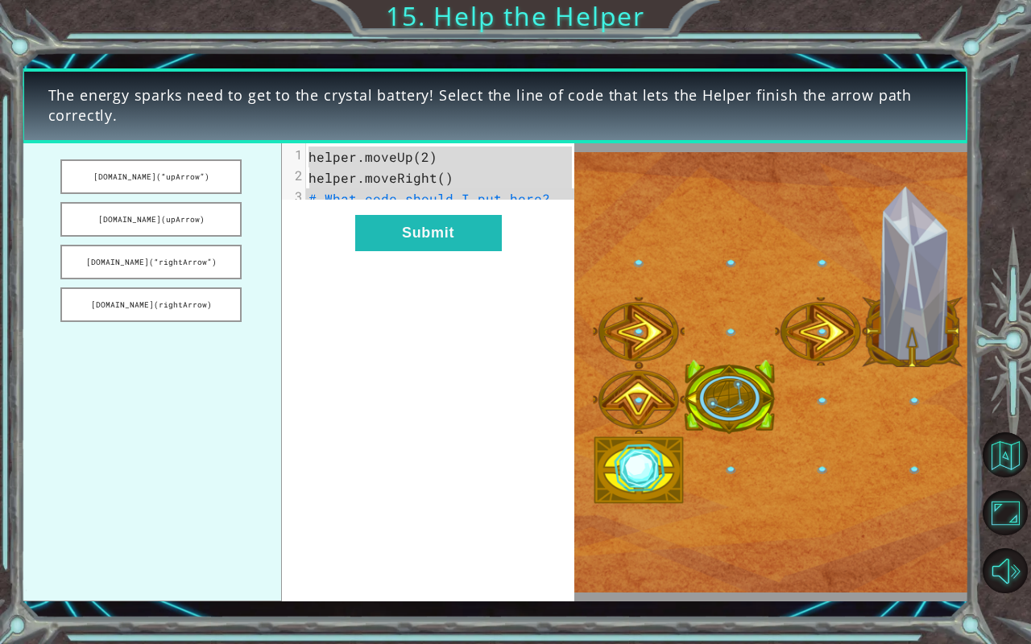
click at [944, 498] on img at bounding box center [771, 372] width 395 height 440
click at [697, 427] on img at bounding box center [771, 372] width 395 height 440
